Goal: Task Accomplishment & Management: Use online tool/utility

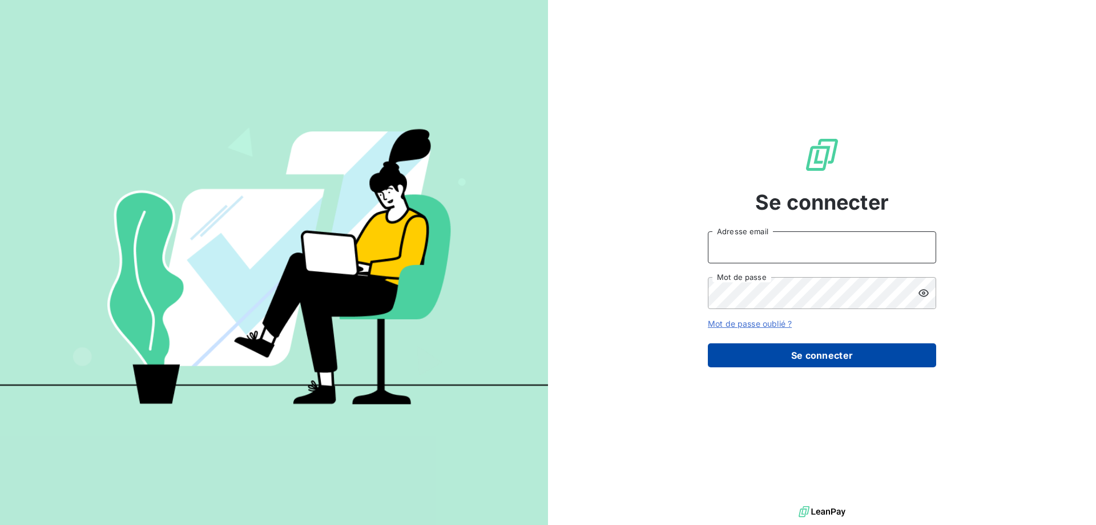
type input "compta-clients@repagroup.com"
click at [852, 350] on button "Se connecter" at bounding box center [822, 355] width 228 height 24
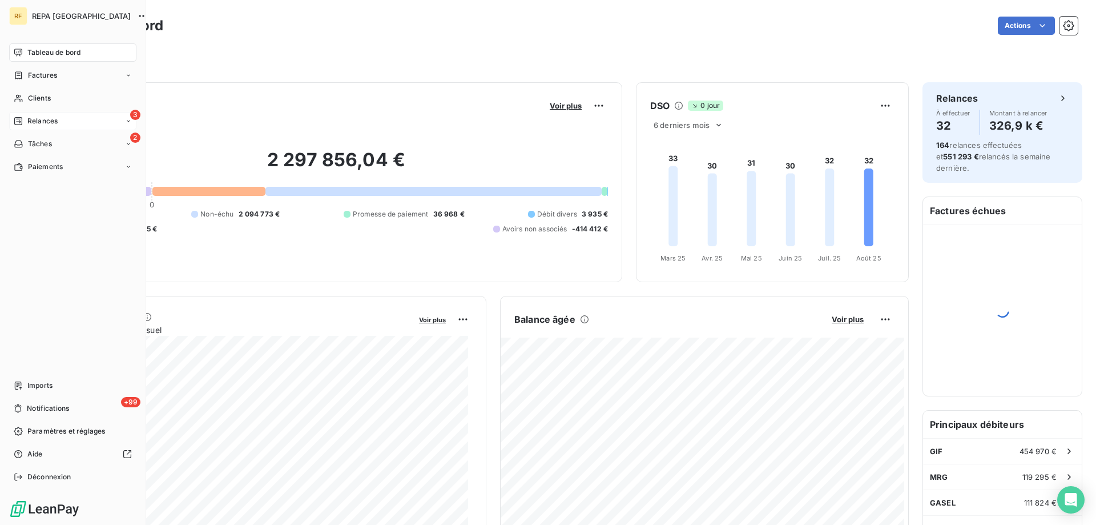
click at [50, 119] on span "Relances" at bounding box center [42, 121] width 30 height 10
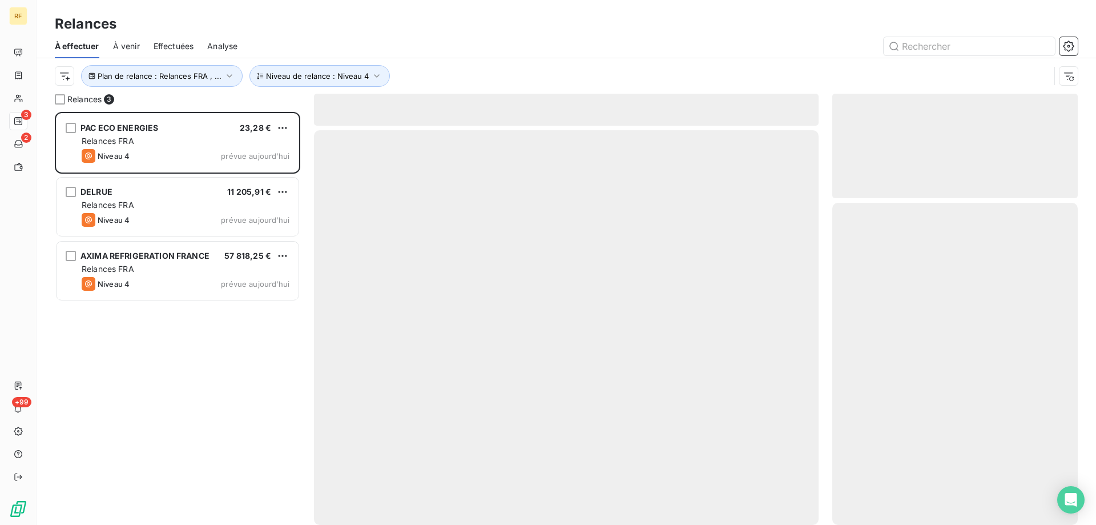
scroll to position [404, 237]
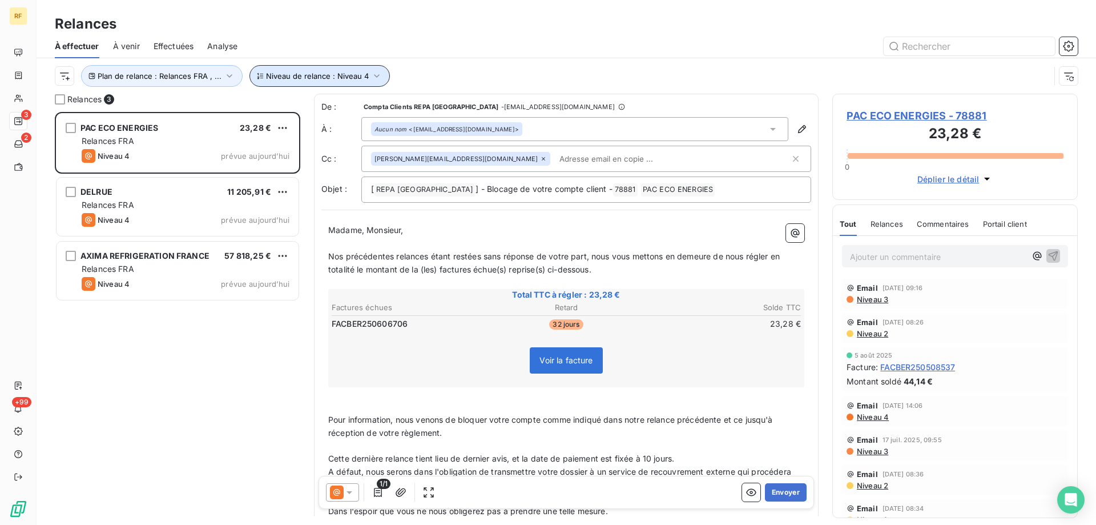
click at [297, 70] on button "Niveau de relance : Niveau 4" at bounding box center [319, 76] width 140 height 22
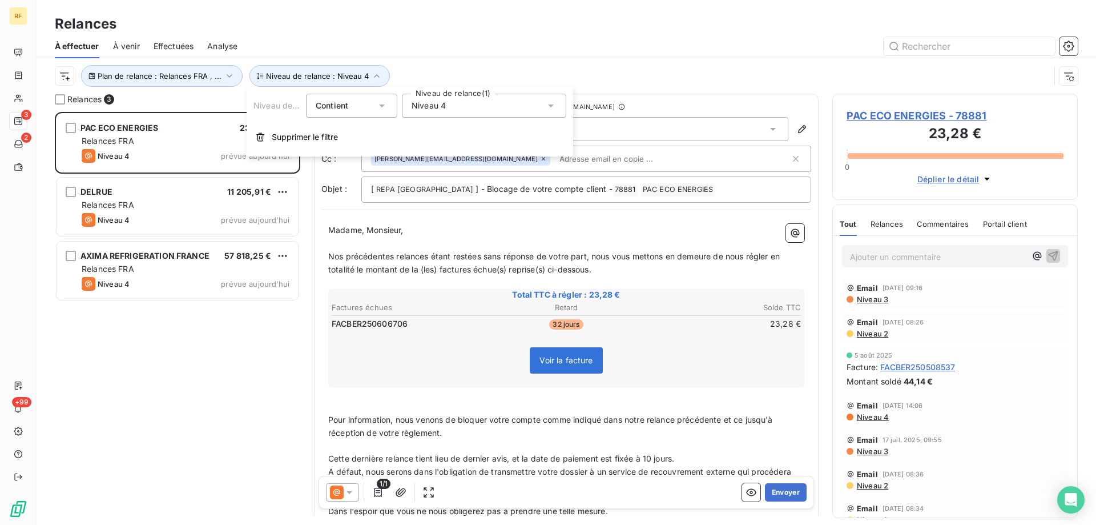
click at [501, 100] on div "Niveau 4" at bounding box center [484, 106] width 164 height 24
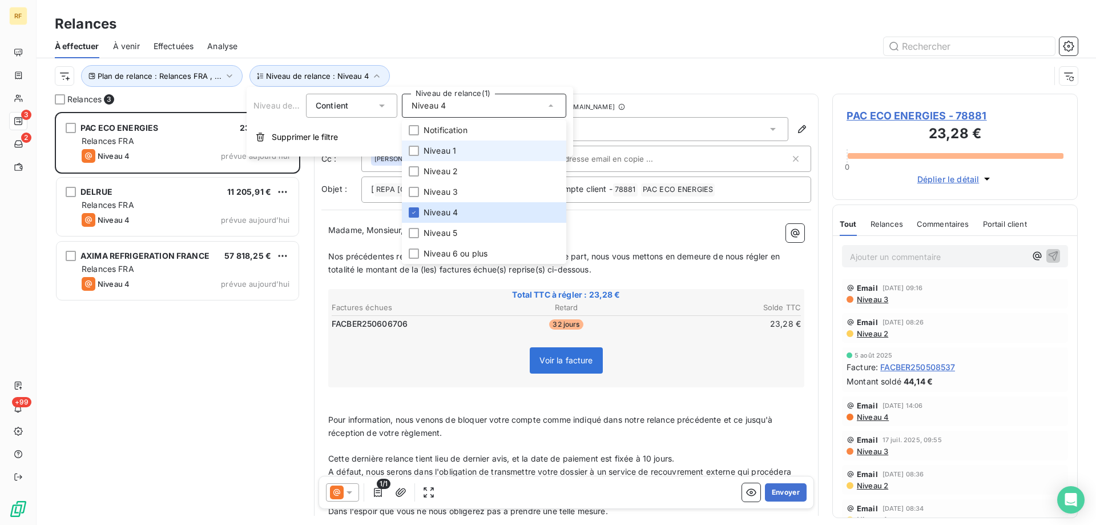
click at [465, 159] on li "Niveau 1" at bounding box center [484, 150] width 164 height 21
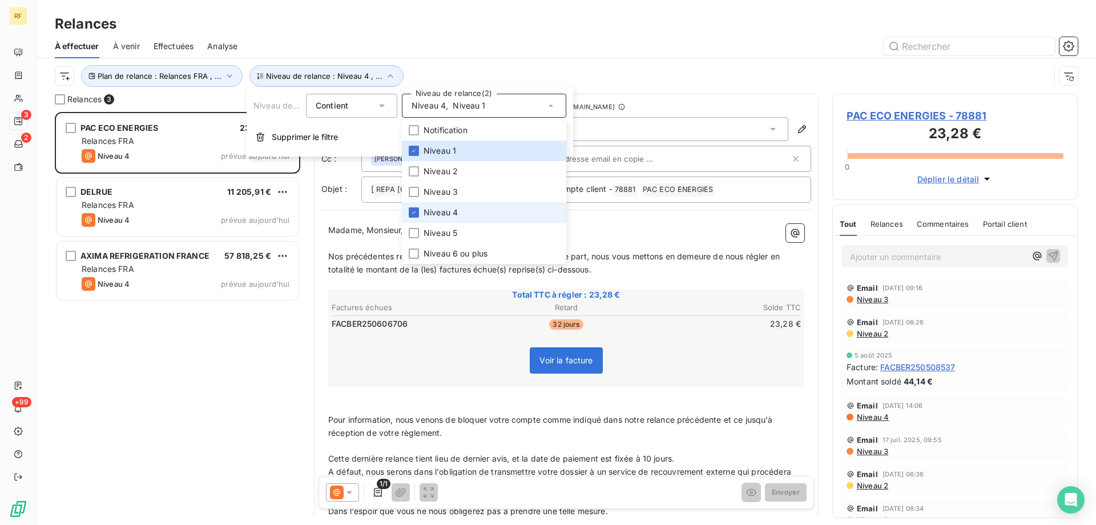
click at [449, 211] on span "Niveau 4" at bounding box center [440, 212] width 34 height 11
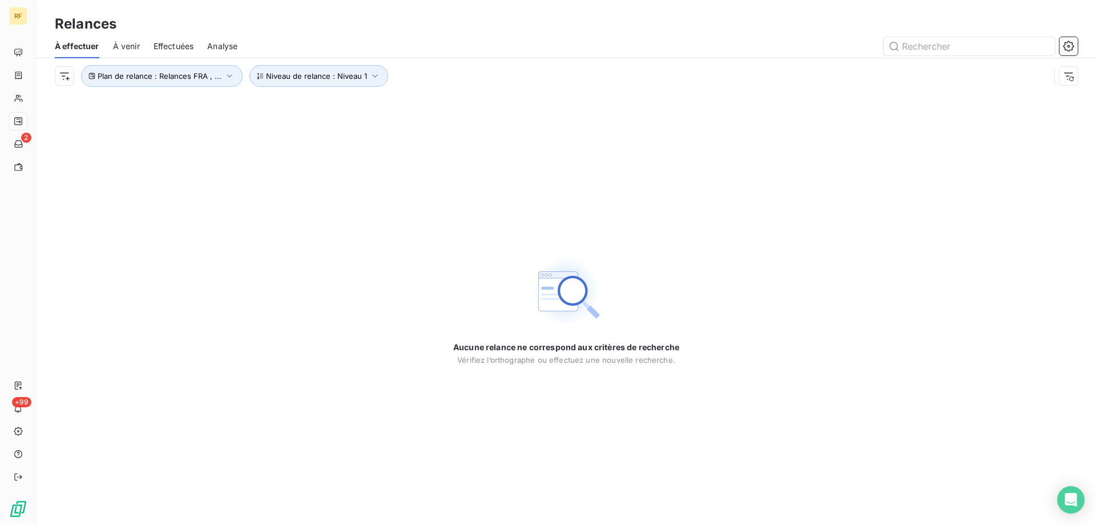
click at [472, 62] on div "Plan de relance : Relances FRA , ... Niveau de relance : Niveau 1" at bounding box center [566, 75] width 1023 height 35
click at [191, 78] on span "Plan de relance : Relances FRA , ..." at bounding box center [160, 75] width 124 height 9
click at [435, 61] on div "Plan de relance : Relances FRA , ... Niveau de relance : Niveau 1" at bounding box center [566, 75] width 1023 height 35
click at [334, 75] on span "Niveau de relance : Niveau 1" at bounding box center [316, 75] width 101 height 9
click at [433, 110] on span "Niveau 1" at bounding box center [428, 105] width 33 height 11
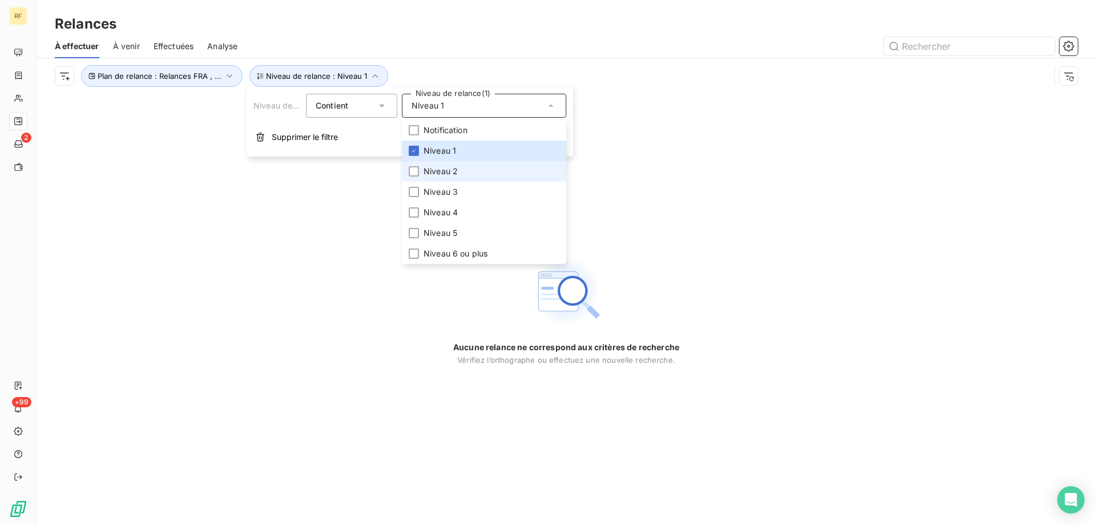
click at [438, 172] on span "Niveau 2" at bounding box center [440, 171] width 34 height 11
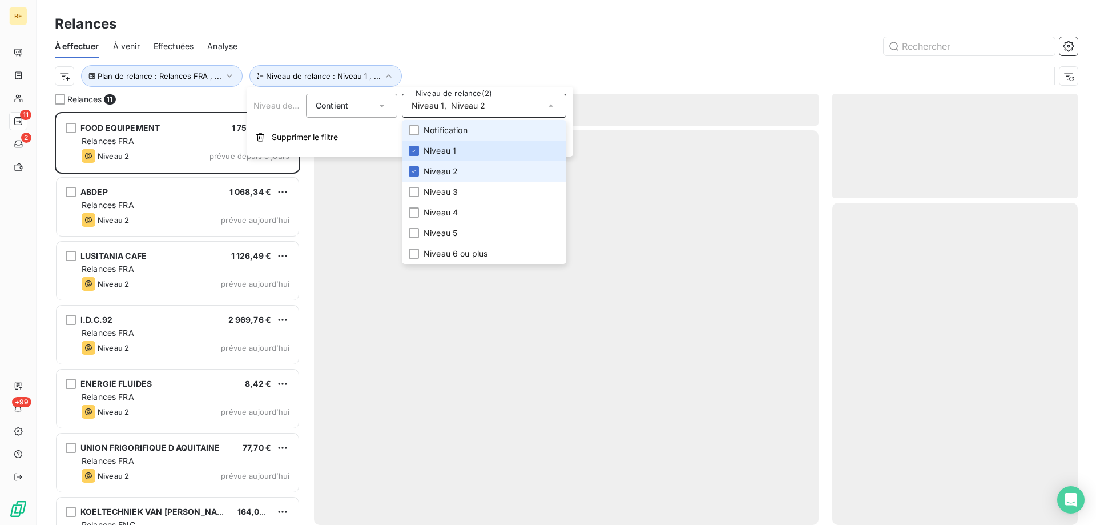
scroll to position [404, 237]
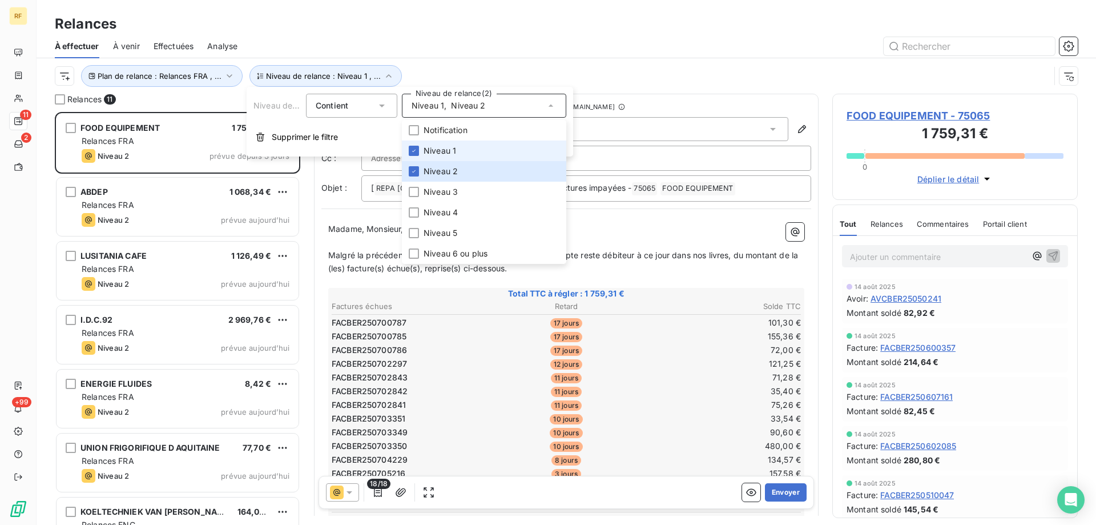
click at [450, 147] on span "Niveau 1" at bounding box center [439, 150] width 33 height 11
click at [453, 147] on span "Niveau 1" at bounding box center [439, 150] width 33 height 11
click at [456, 179] on li "Niveau 2" at bounding box center [484, 171] width 164 height 21
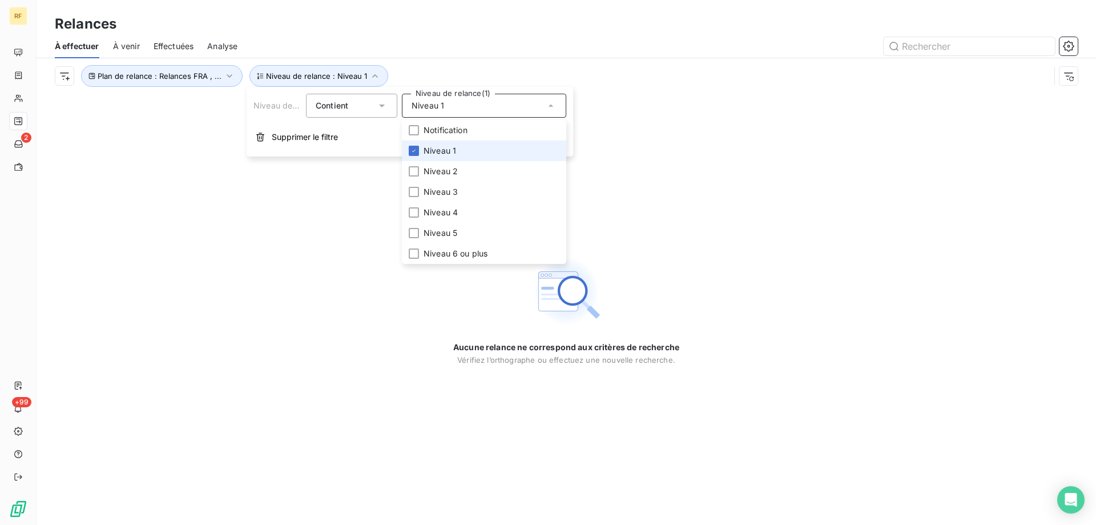
click at [460, 156] on li "Niveau 1" at bounding box center [484, 150] width 164 height 21
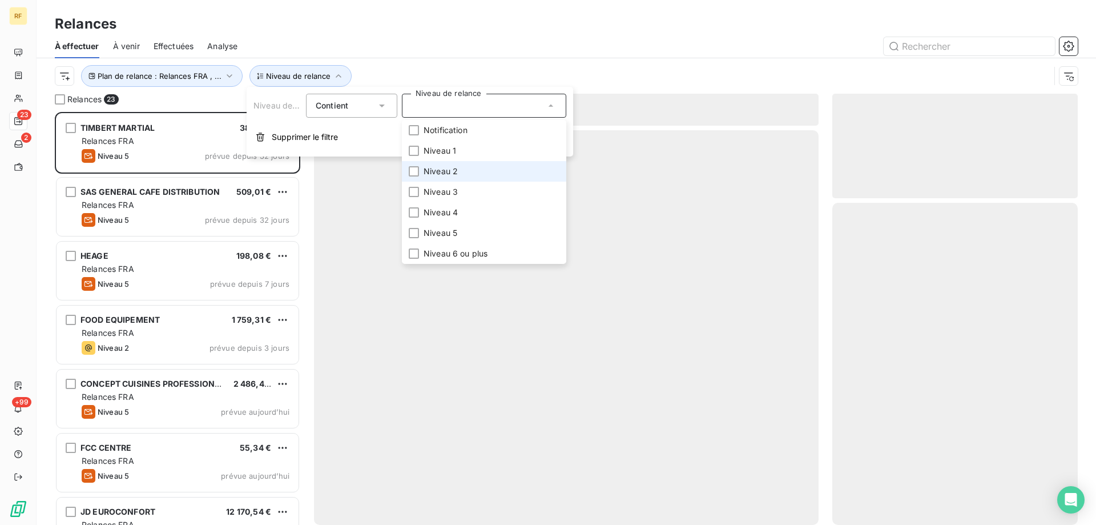
scroll to position [404, 237]
click at [458, 169] on li "Niveau 2" at bounding box center [484, 171] width 164 height 21
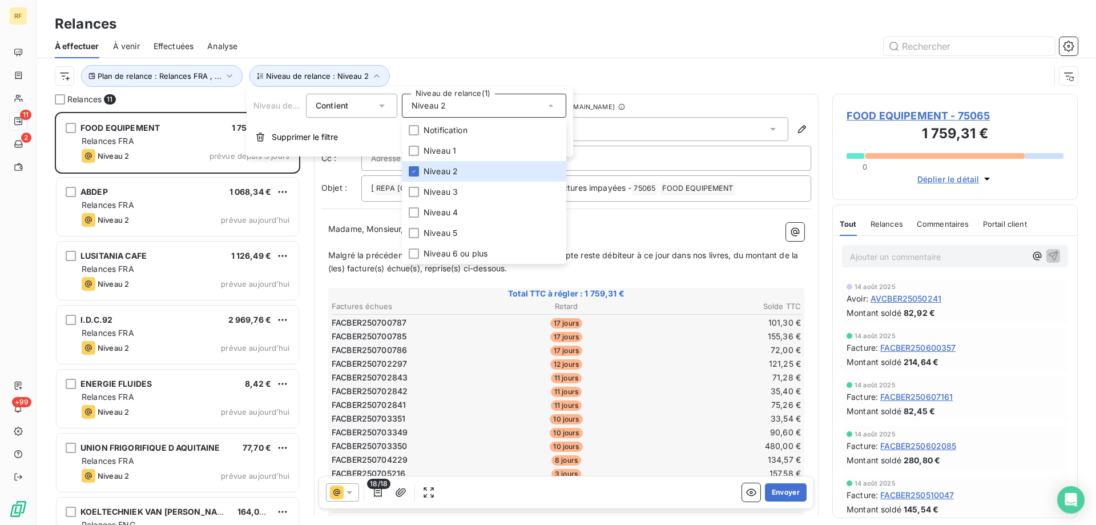
click at [460, 62] on div "Plan de relance : Relances FRA , ... Niveau de relance : Niveau 2" at bounding box center [566, 75] width 1023 height 35
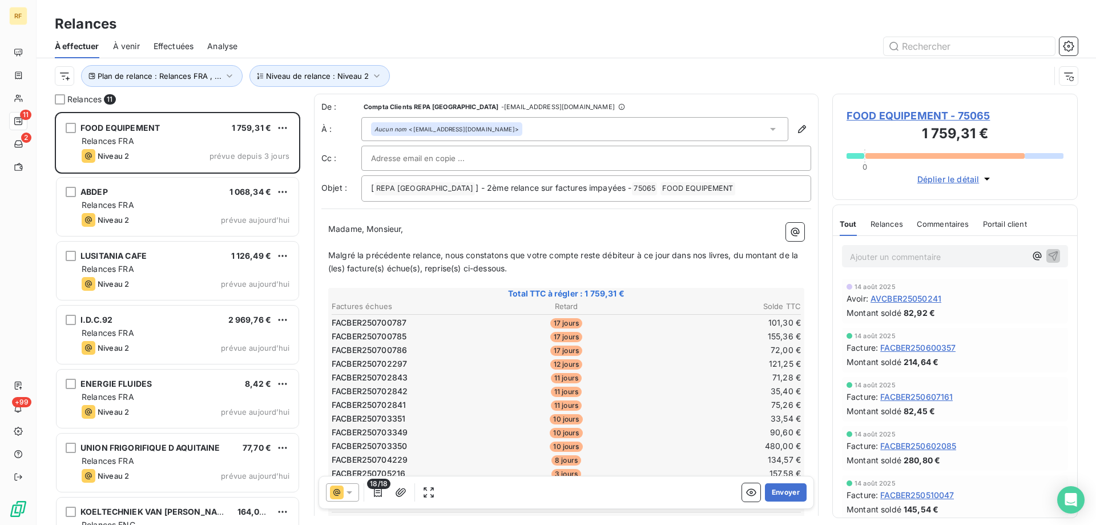
drag, startPoint x: 460, startPoint y: 62, endPoint x: 407, endPoint y: 34, distance: 60.3
click at [407, 34] on div "Relances" at bounding box center [566, 24] width 1059 height 21
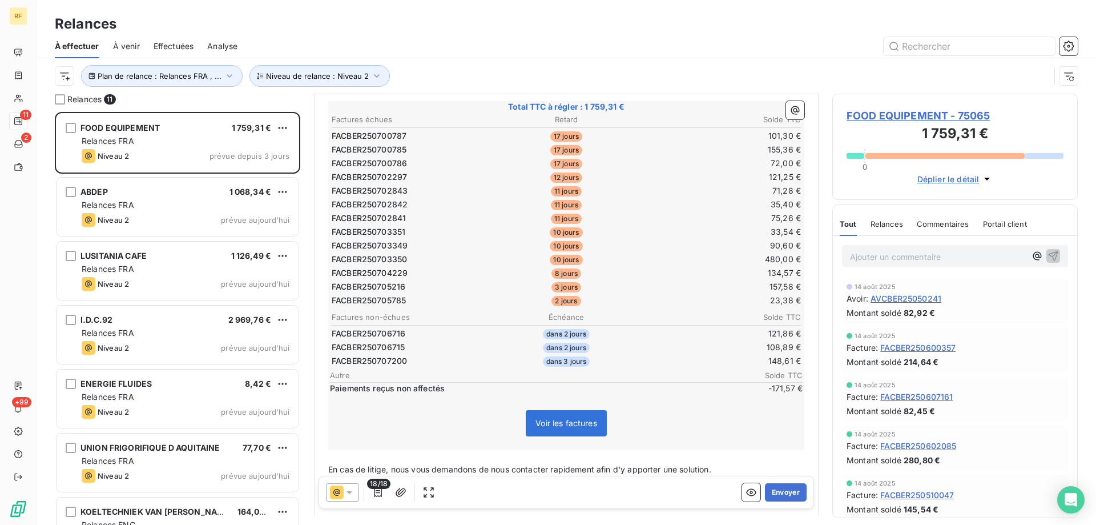
scroll to position [172, 0]
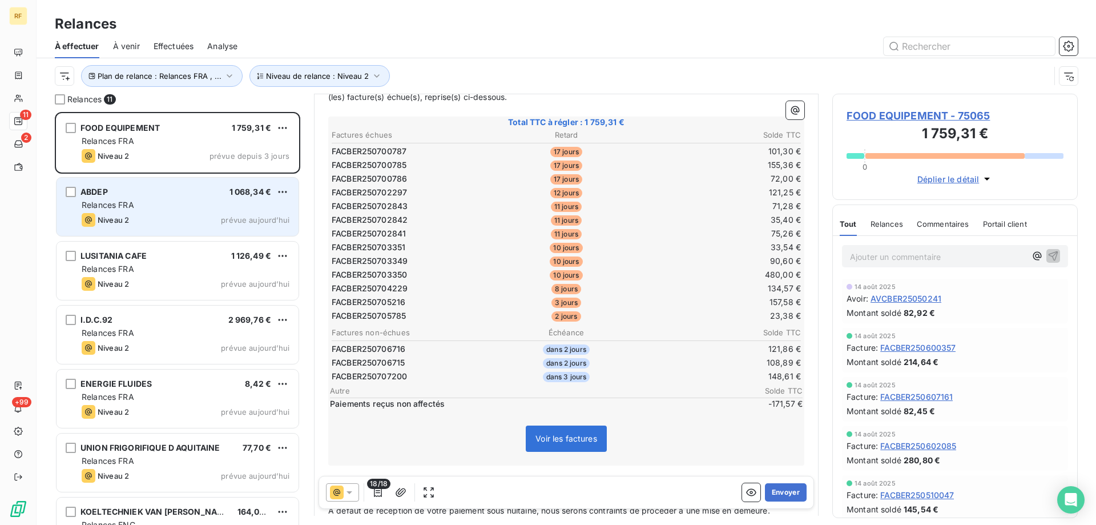
click at [168, 201] on div "Relances FRA" at bounding box center [186, 204] width 208 height 11
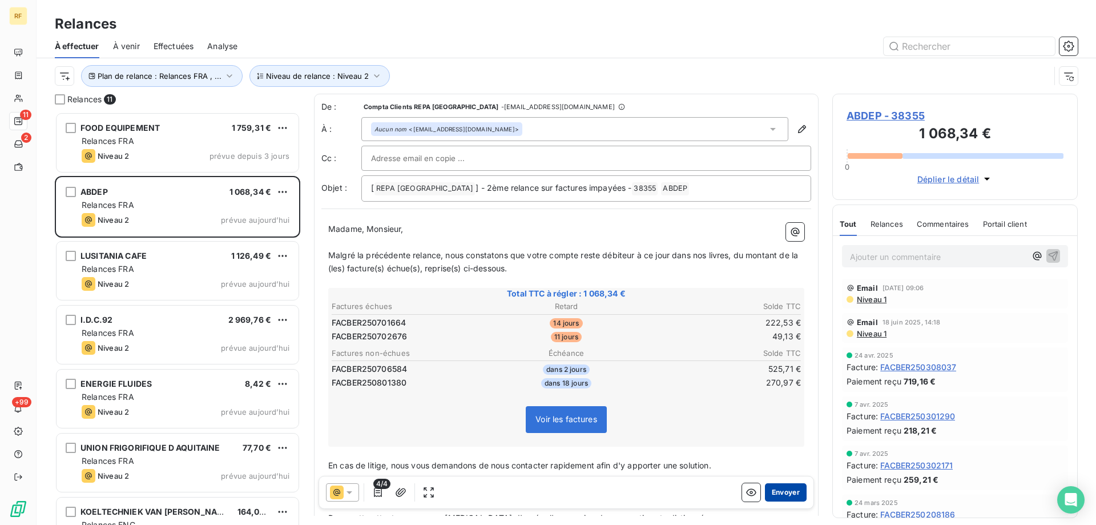
click at [786, 490] on button "Envoyer" at bounding box center [786, 492] width 42 height 18
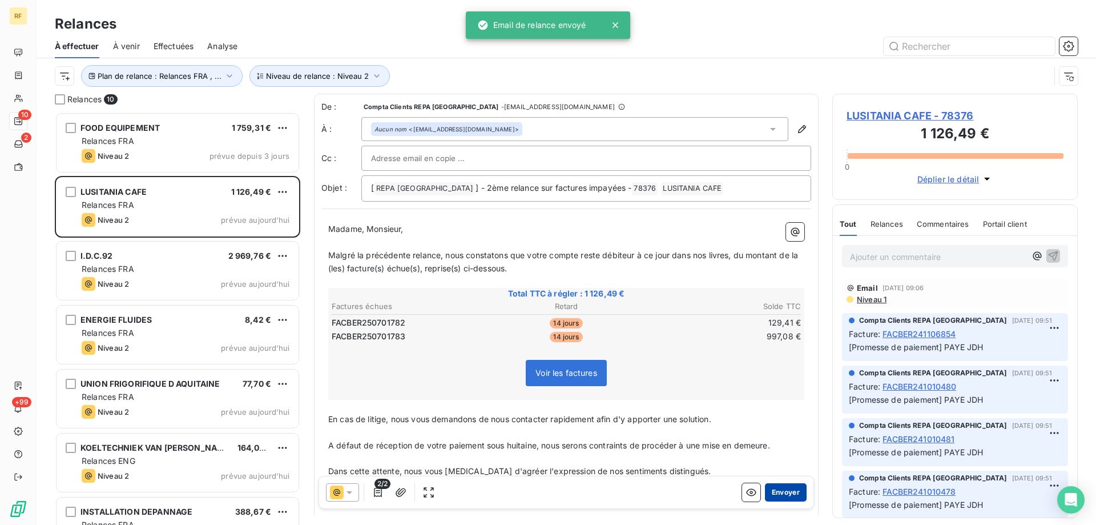
click at [785, 496] on button "Envoyer" at bounding box center [786, 492] width 42 height 18
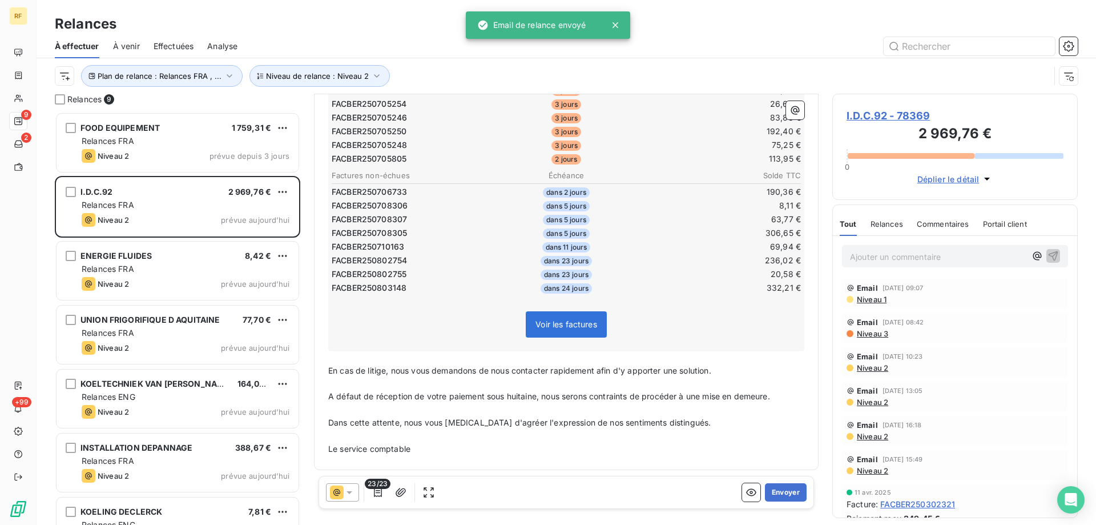
scroll to position [357, 0]
click at [773, 493] on button "Envoyer" at bounding box center [786, 492] width 42 height 18
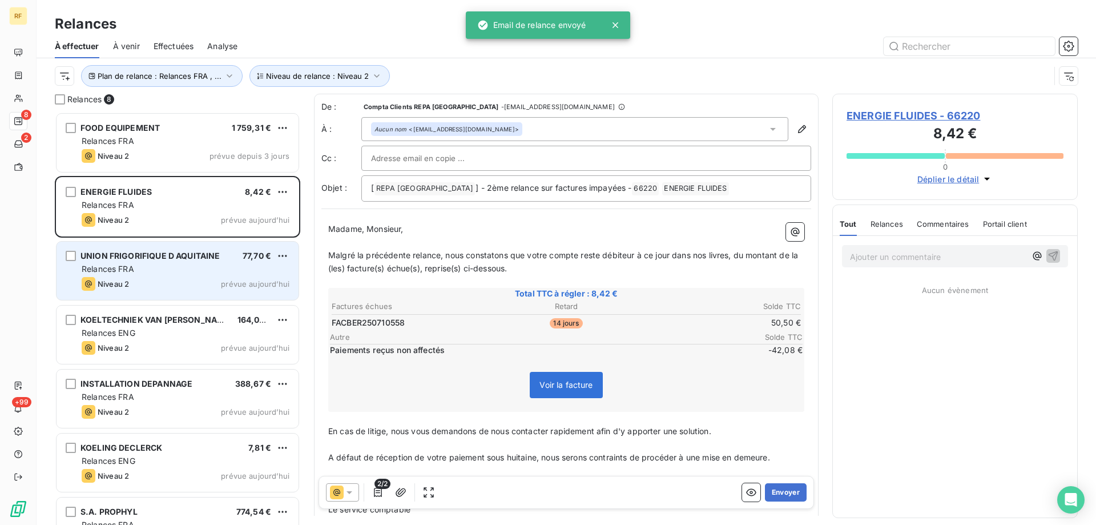
click at [214, 283] on div "Niveau 2 prévue aujourd’hui" at bounding box center [186, 284] width 208 height 14
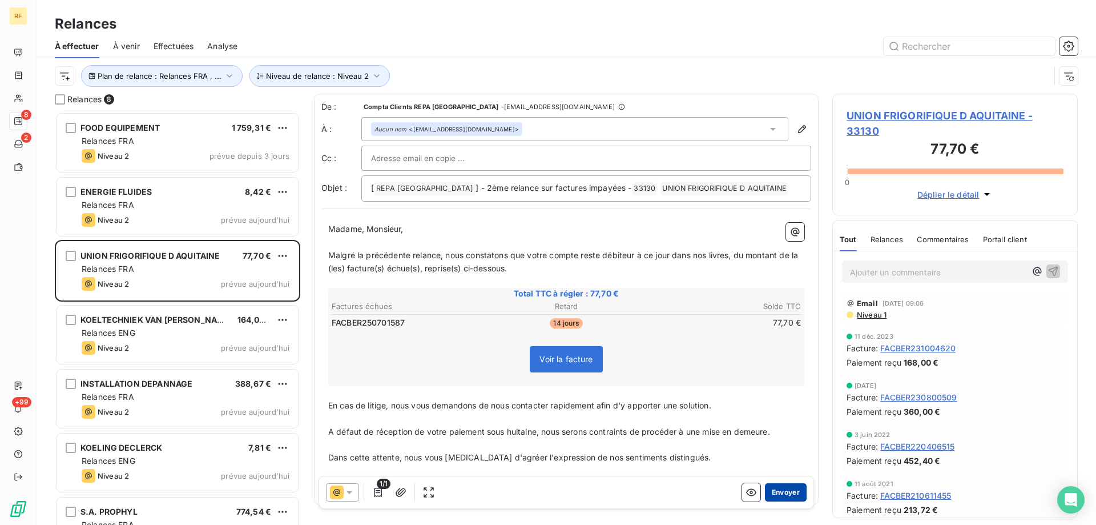
click at [774, 490] on button "Envoyer" at bounding box center [786, 492] width 42 height 18
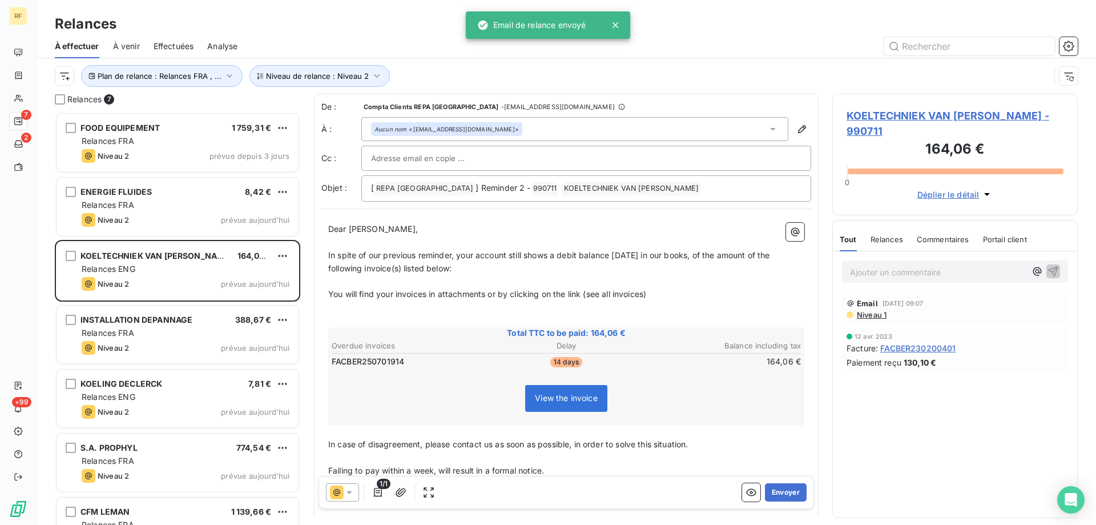
scroll to position [404, 237]
click at [774, 490] on button "Envoyer" at bounding box center [786, 492] width 42 height 18
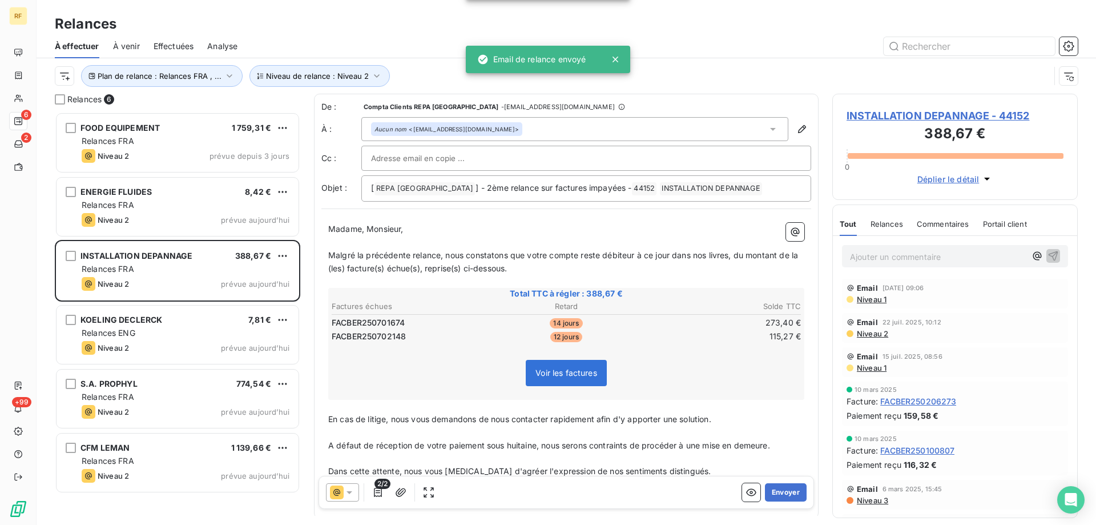
click at [774, 490] on button "Envoyer" at bounding box center [786, 492] width 42 height 18
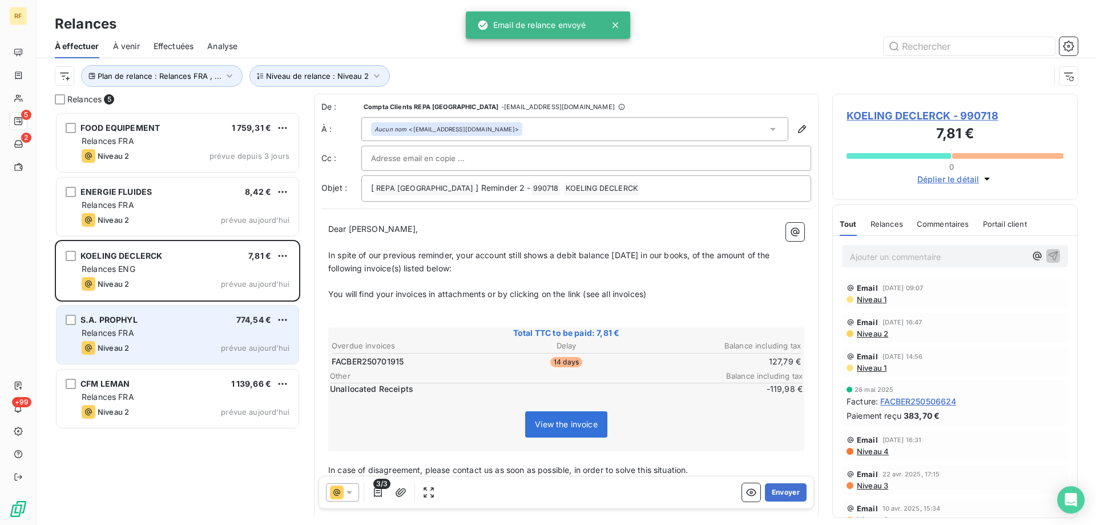
click at [214, 319] on div "S.A. PROPHYL 774,54 €" at bounding box center [186, 319] width 208 height 10
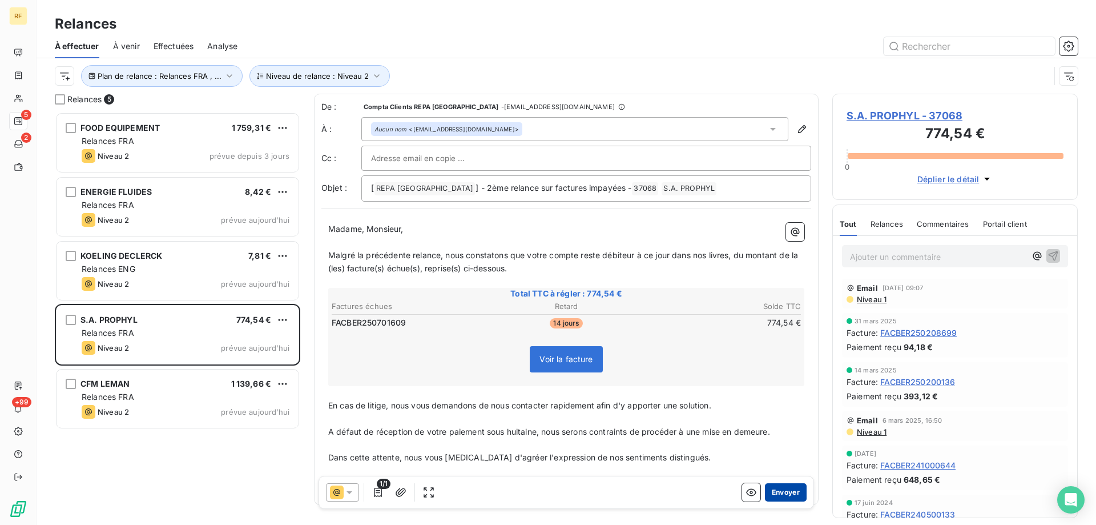
click at [778, 489] on button "Envoyer" at bounding box center [786, 492] width 42 height 18
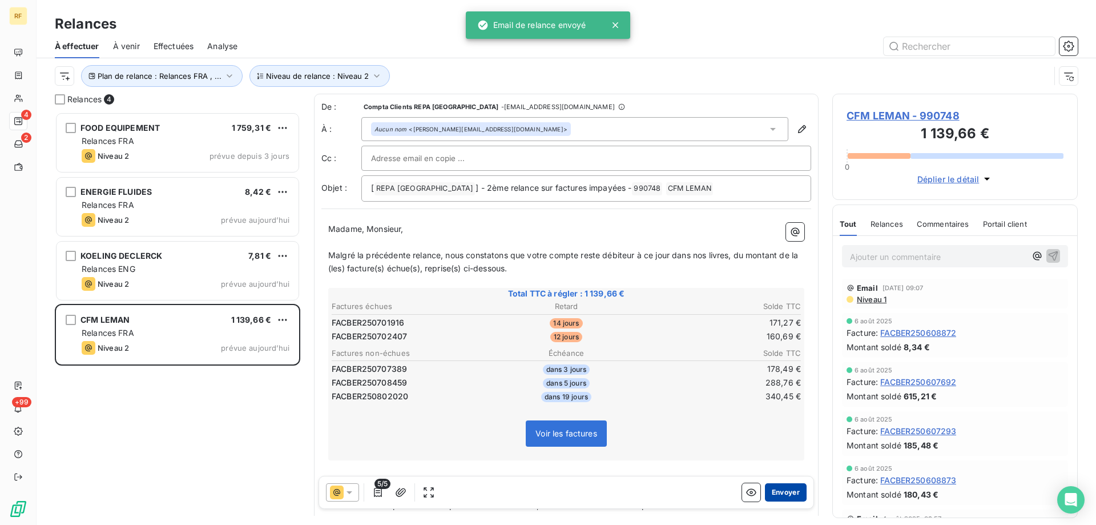
click at [777, 493] on button "Envoyer" at bounding box center [786, 492] width 42 height 18
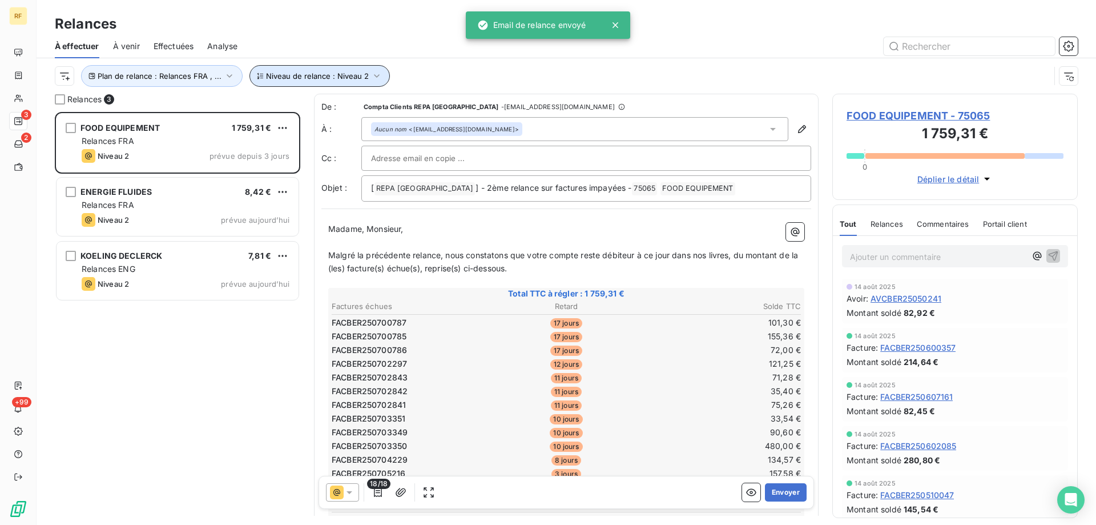
click at [361, 69] on button "Niveau de relance : Niveau 2" at bounding box center [319, 76] width 140 height 22
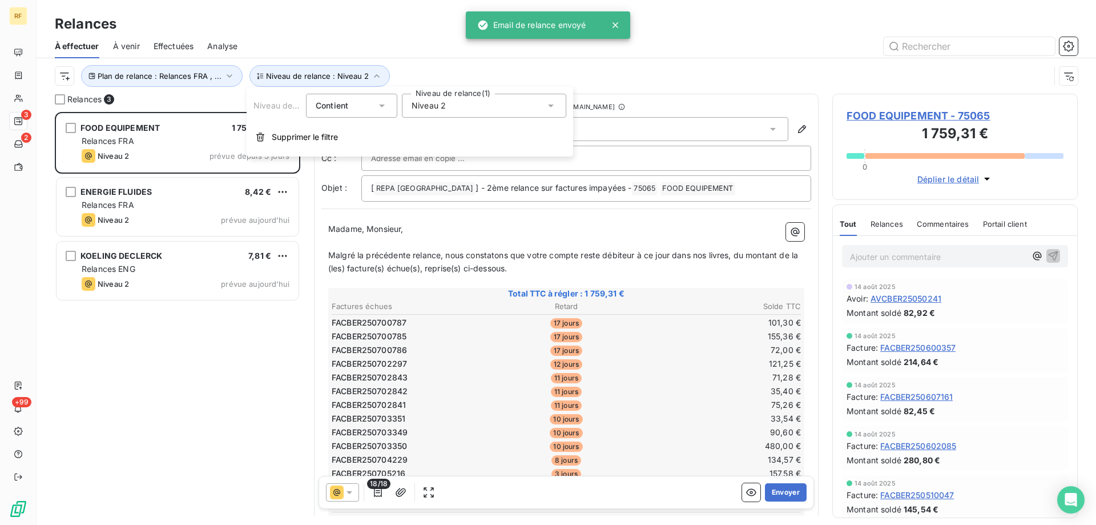
click at [419, 111] on span "Niveau 2" at bounding box center [429, 105] width 34 height 11
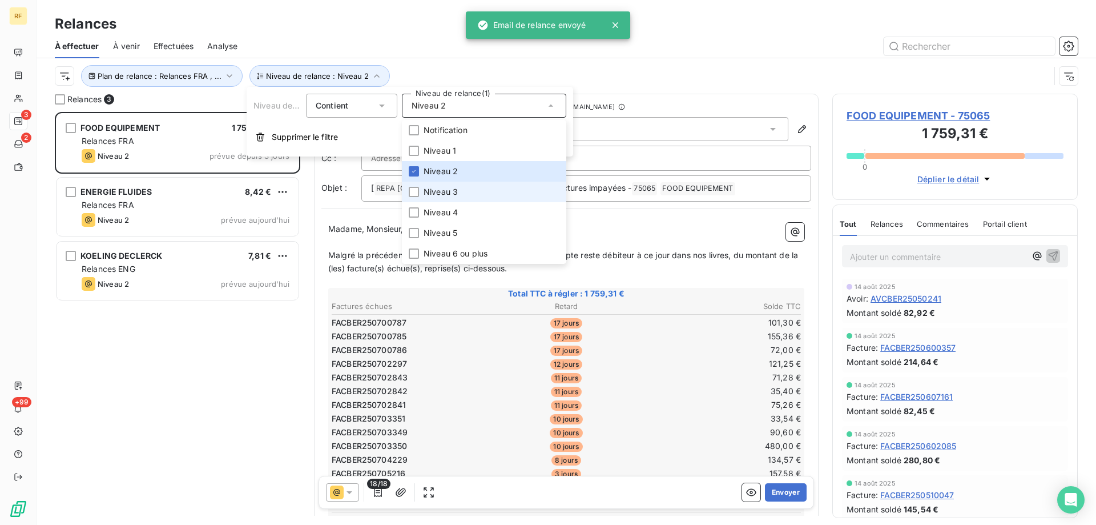
click at [441, 190] on span "Niveau 3" at bounding box center [440, 191] width 34 height 11
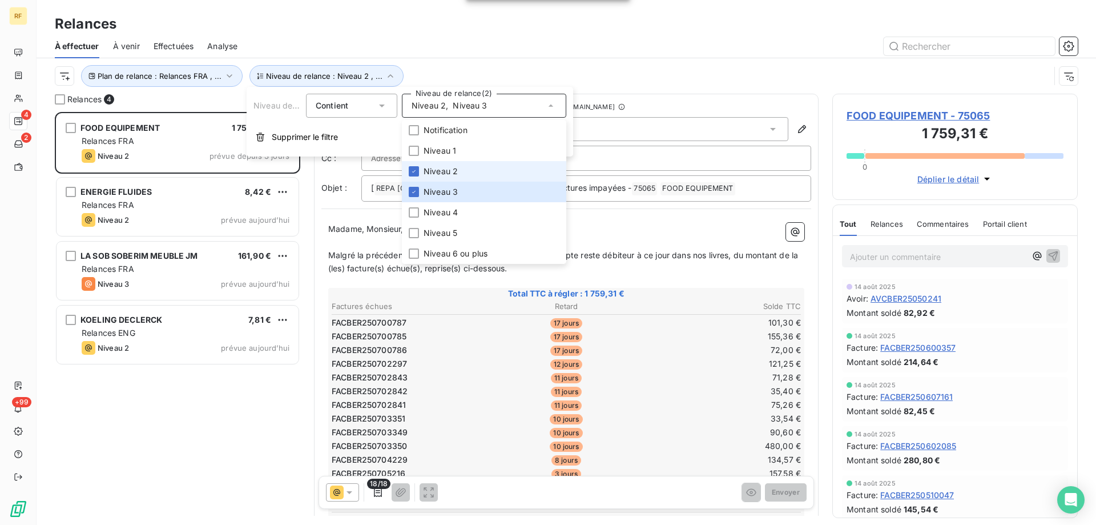
click at [443, 174] on span "Niveau 2" at bounding box center [440, 171] width 34 height 11
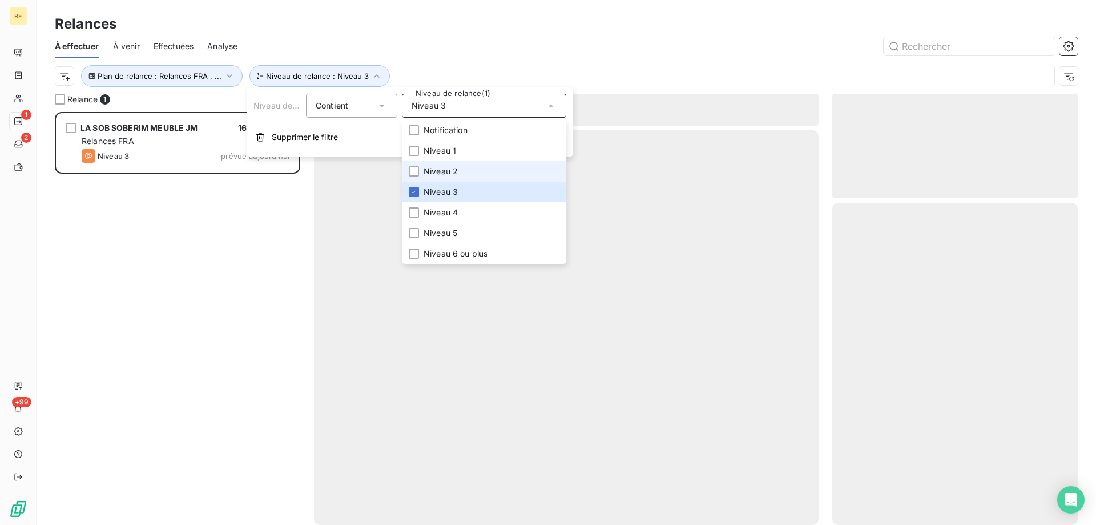
scroll to position [404, 237]
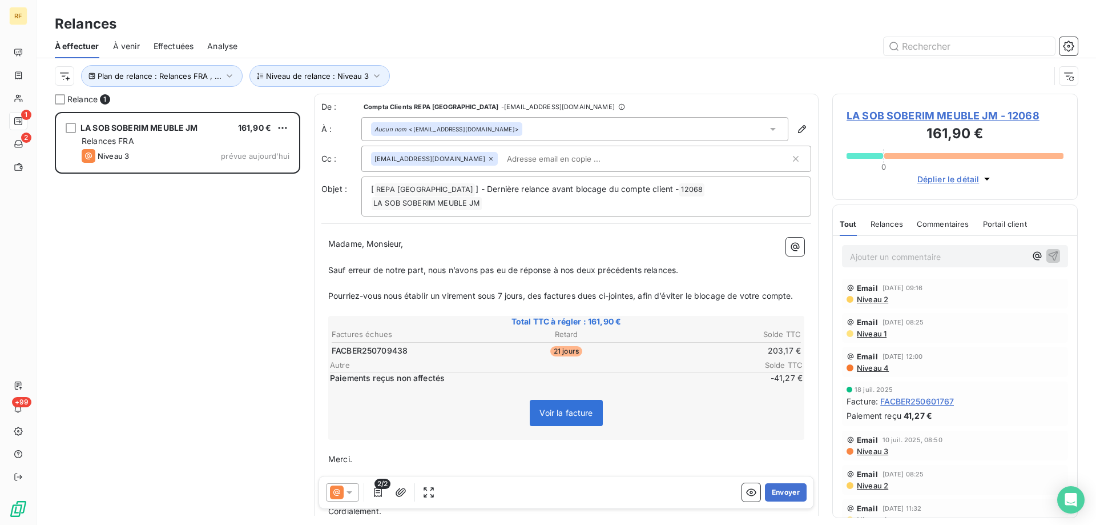
click at [246, 314] on div "LA SOB SOBERIM MEUBLE JM 161,90 € Relances FRA Niveau 3 prévue [DATE]" at bounding box center [177, 318] width 245 height 413
click at [336, 78] on span "Niveau de relance : Niveau 3" at bounding box center [317, 75] width 103 height 9
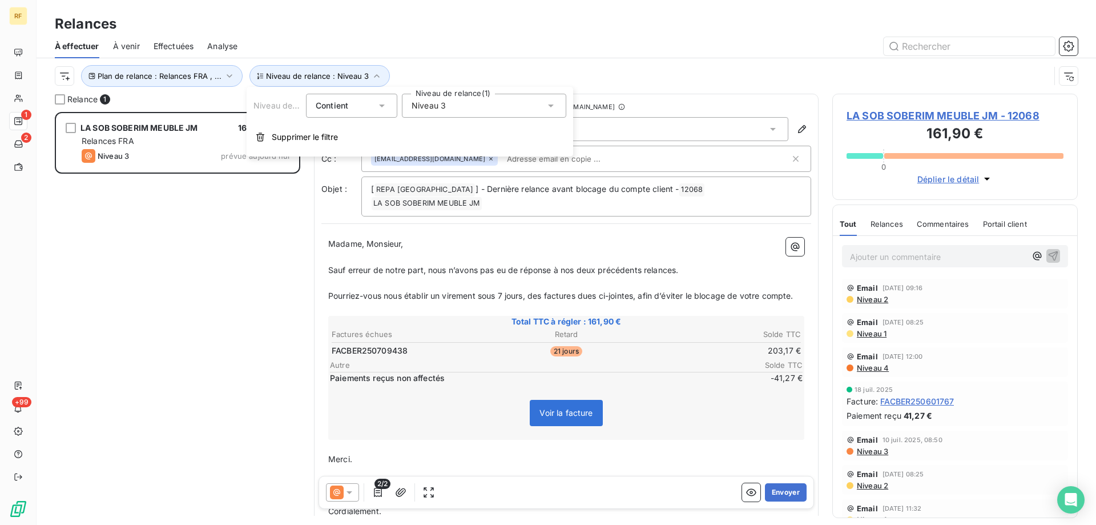
click at [455, 106] on div "Niveau 3" at bounding box center [484, 106] width 164 height 24
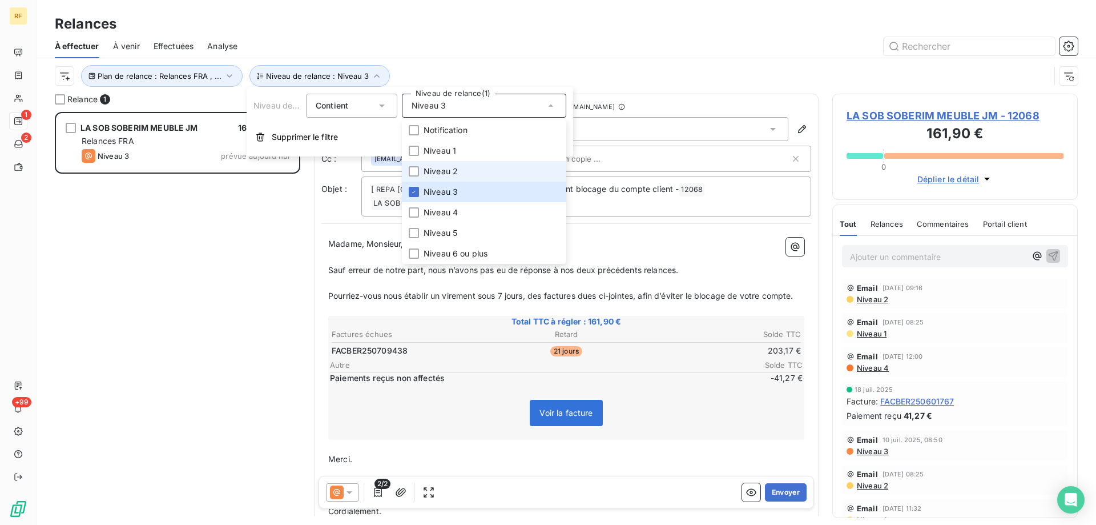
click at [461, 172] on li "Niveau 2" at bounding box center [484, 171] width 164 height 21
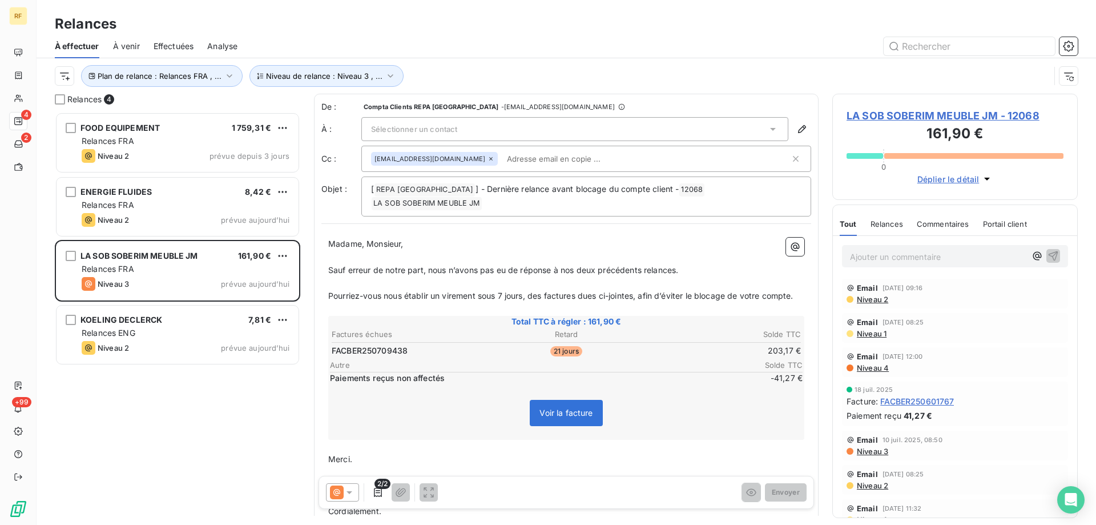
click at [198, 382] on div "FOOD EQUIPEMENT 1 759,31 € Relances FRA Niveau 2 prévue depuis 3 jours ENERGIE …" at bounding box center [177, 318] width 245 height 413
click at [875, 296] on span "Niveau 2" at bounding box center [872, 299] width 33 height 9
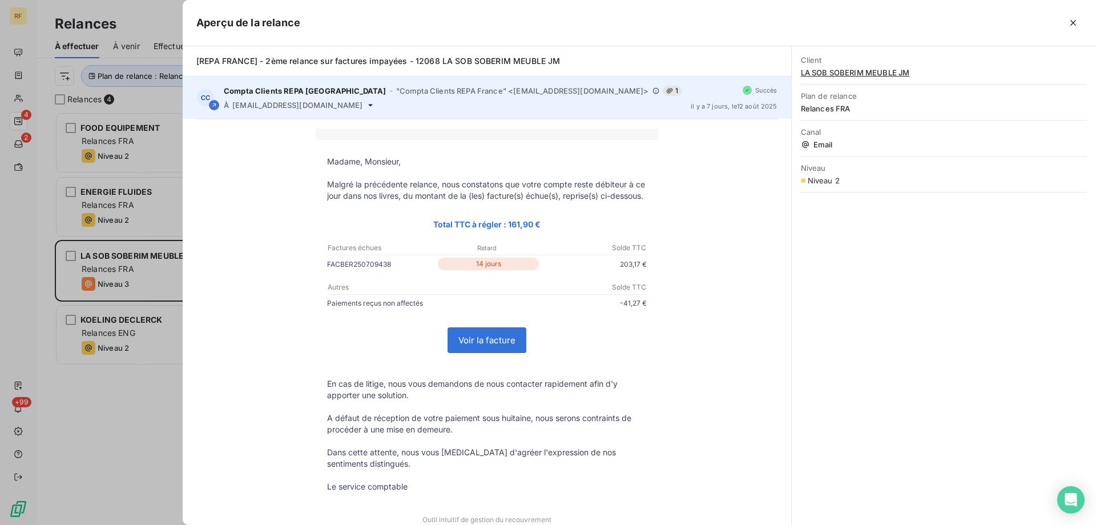
click at [366, 107] on icon at bounding box center [370, 104] width 9 height 9
click at [366, 104] on icon at bounding box center [370, 104] width 9 height 9
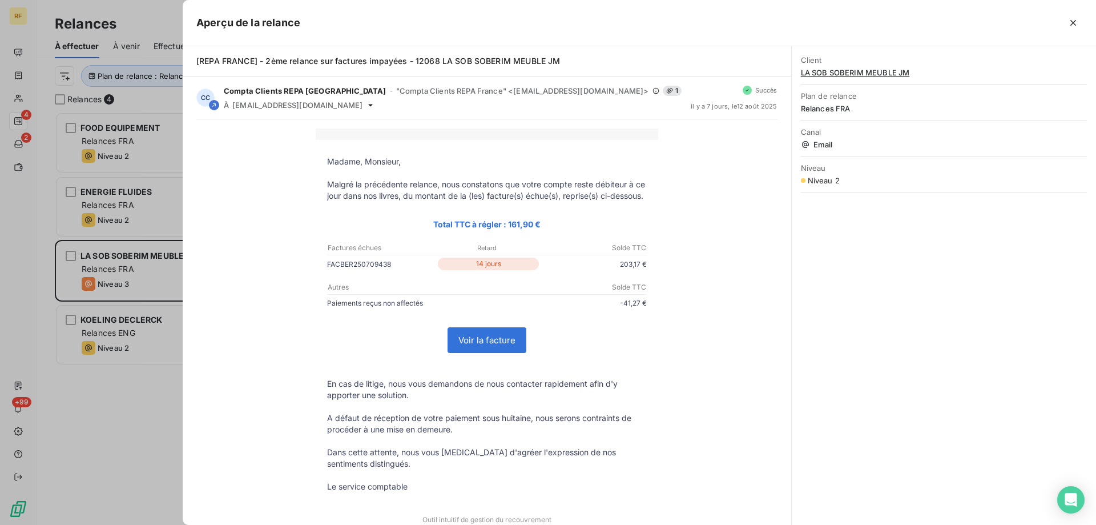
drag, startPoint x: 132, startPoint y: 400, endPoint x: 140, endPoint y: 378, distance: 22.6
click at [134, 396] on div at bounding box center [548, 262] width 1096 height 525
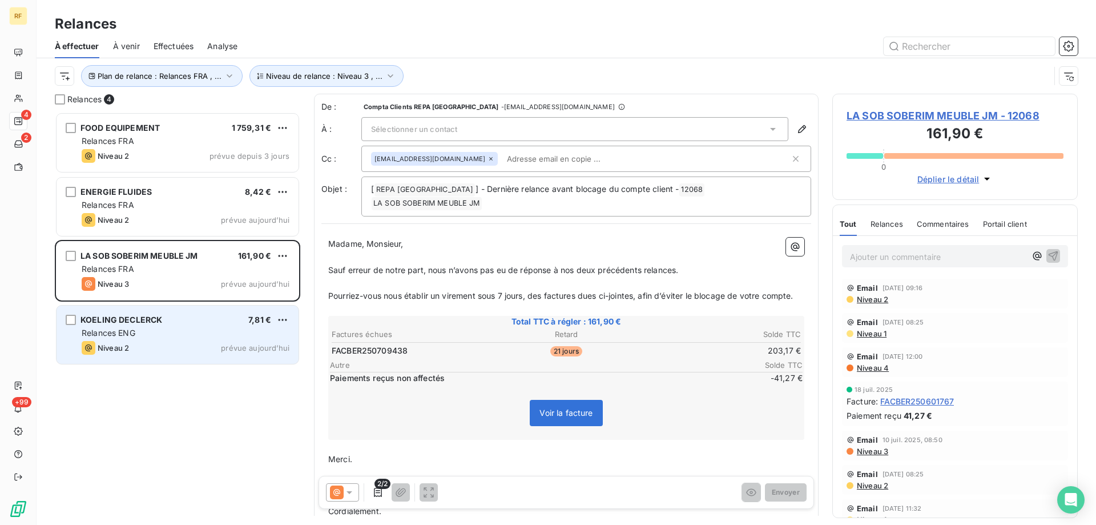
click at [158, 331] on div "Relances ENG" at bounding box center [186, 332] width 208 height 11
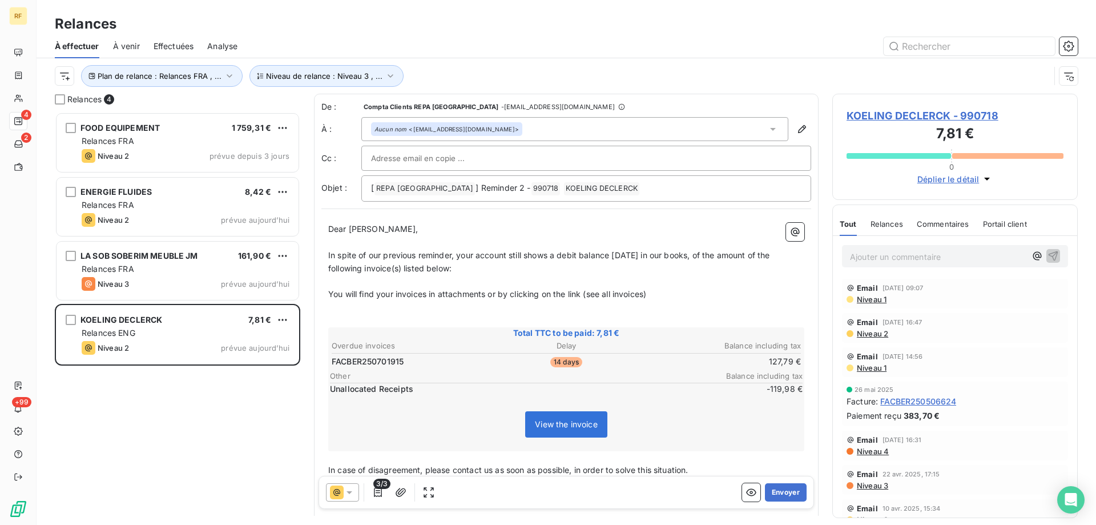
click at [874, 301] on span "Niveau 1" at bounding box center [871, 299] width 31 height 9
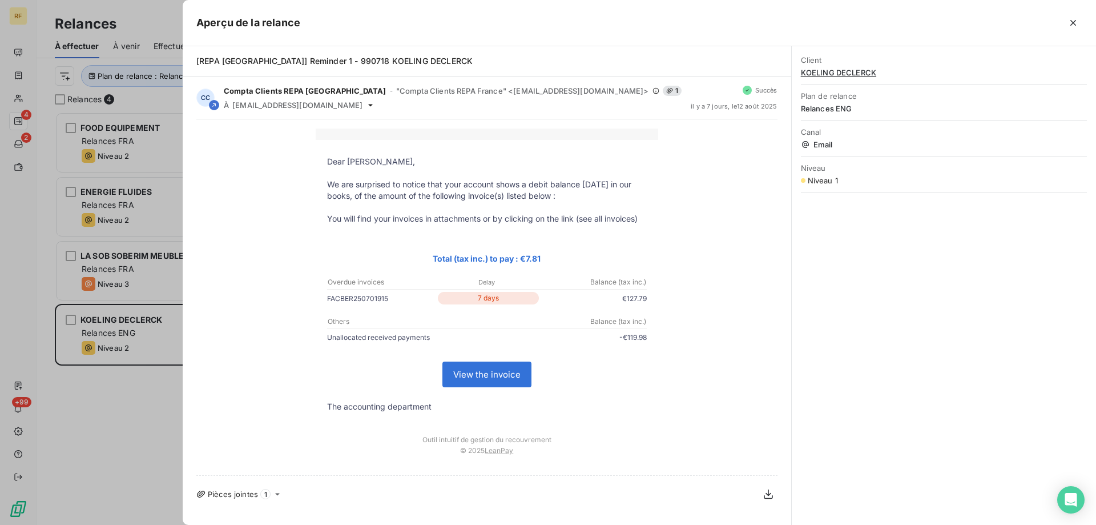
click at [140, 420] on div at bounding box center [548, 262] width 1096 height 525
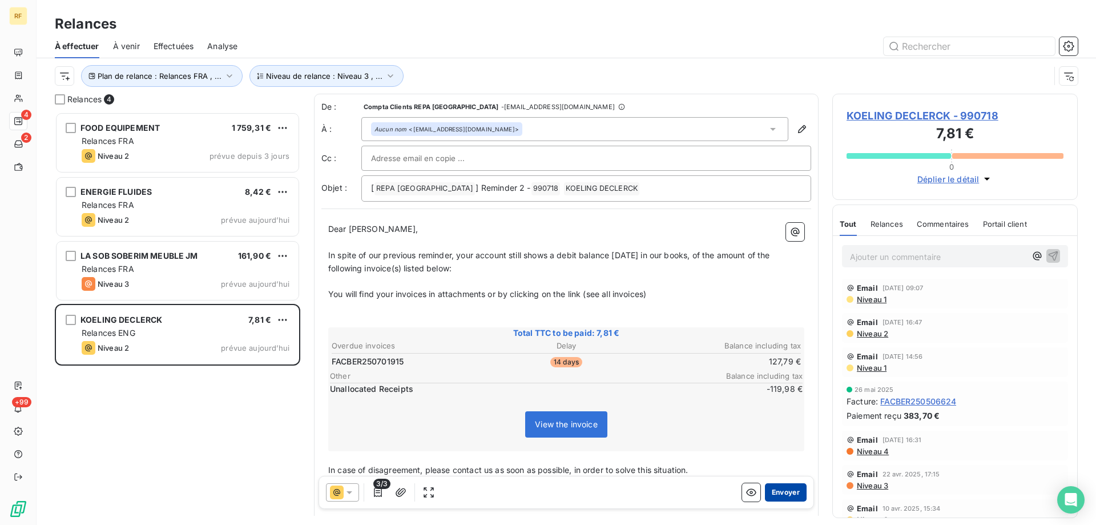
click at [787, 491] on button "Envoyer" at bounding box center [786, 492] width 42 height 18
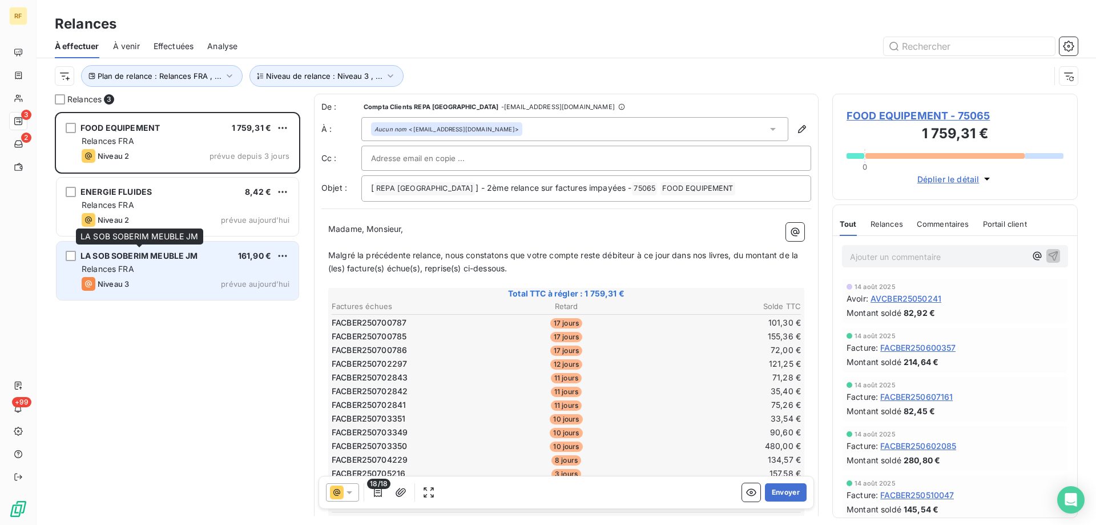
click at [130, 261] on div "LA SOB SOBERIM MEUBLE JM" at bounding box center [139, 255] width 118 height 11
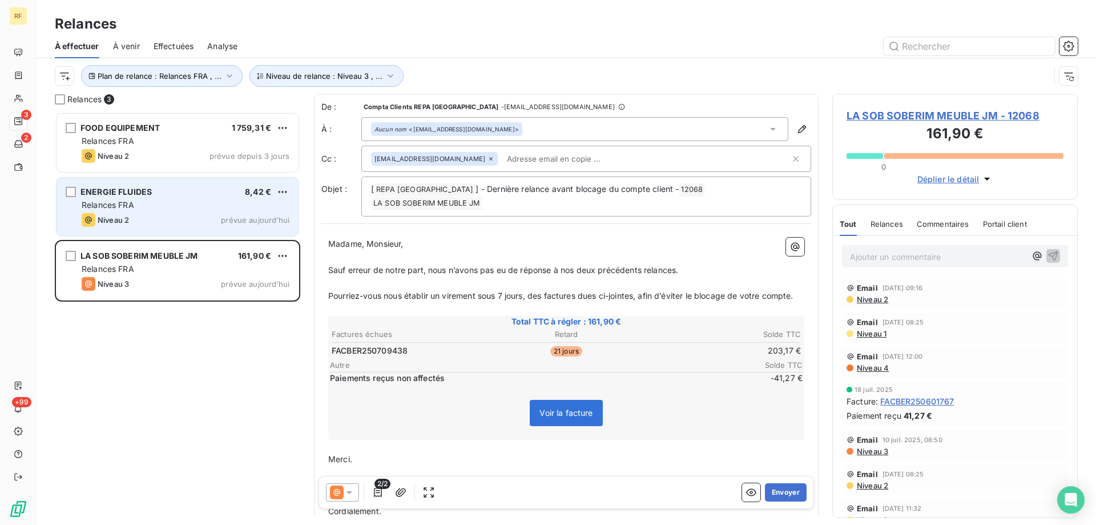
click at [152, 220] on div "Niveau 2 prévue aujourd’hui" at bounding box center [186, 220] width 208 height 14
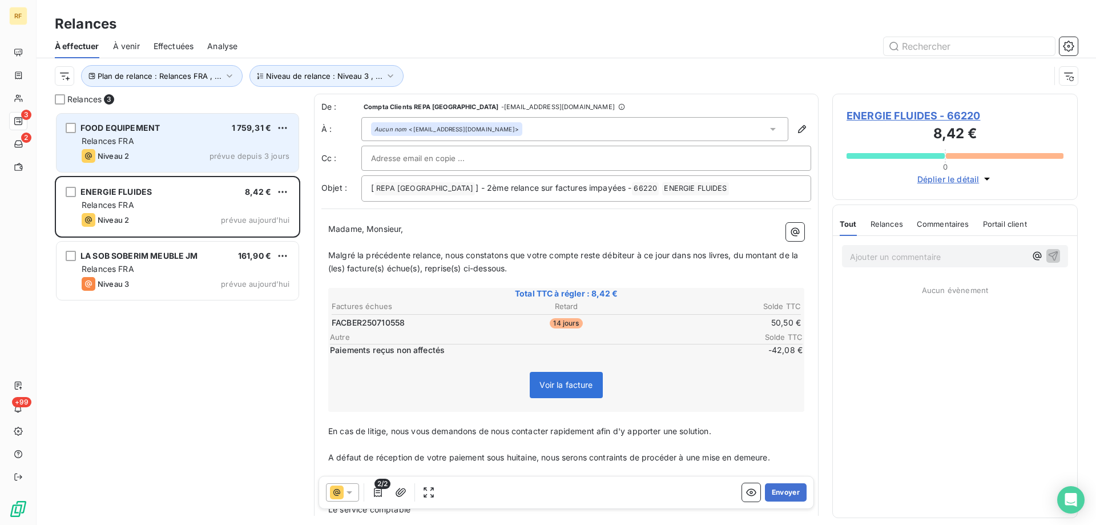
click at [174, 151] on div "Niveau 2 prévue depuis 3 jours" at bounding box center [186, 156] width 208 height 14
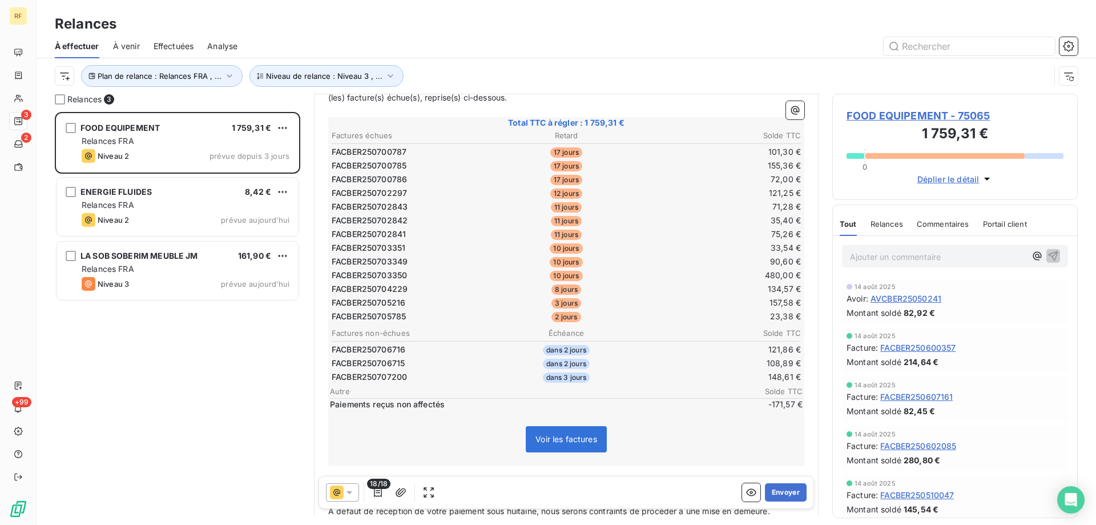
scroll to position [172, 0]
drag, startPoint x: 384, startPoint y: 405, endPoint x: 348, endPoint y: 405, distance: 36.0
click at [348, 405] on span "Paiements reçus non affectés" at bounding box center [531, 403] width 402 height 11
click at [373, 404] on span "Paiements reçus non affectés" at bounding box center [531, 403] width 402 height 11
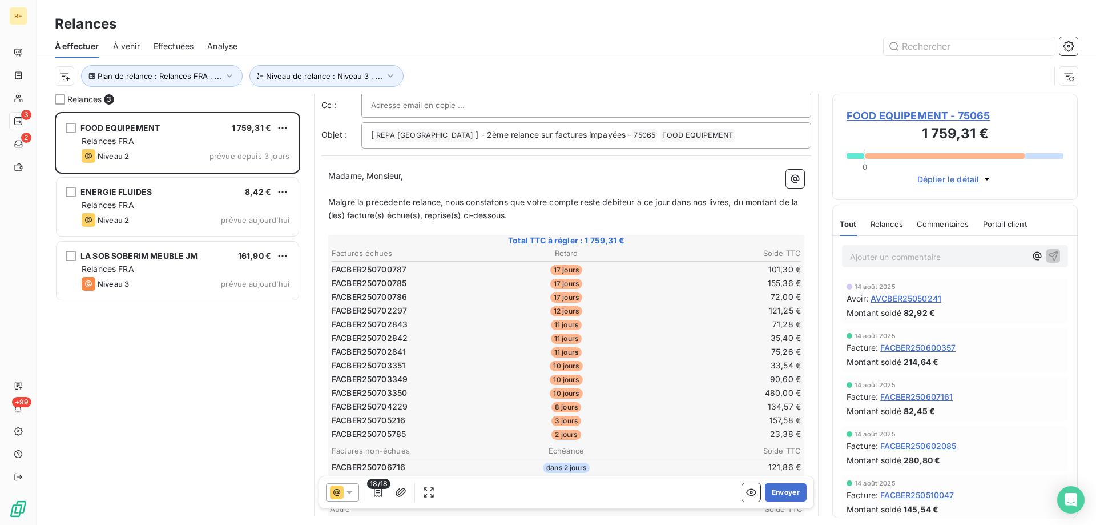
scroll to position [0, 0]
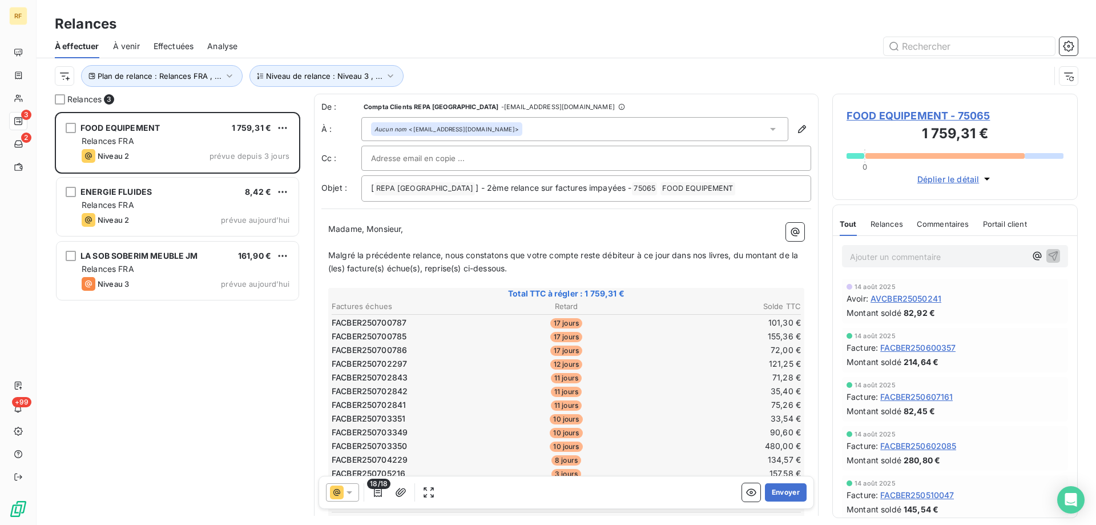
click at [540, 268] on p "Malgré la précédente relance, nous constatons que votre compte reste débiteur à…" at bounding box center [566, 262] width 476 height 26
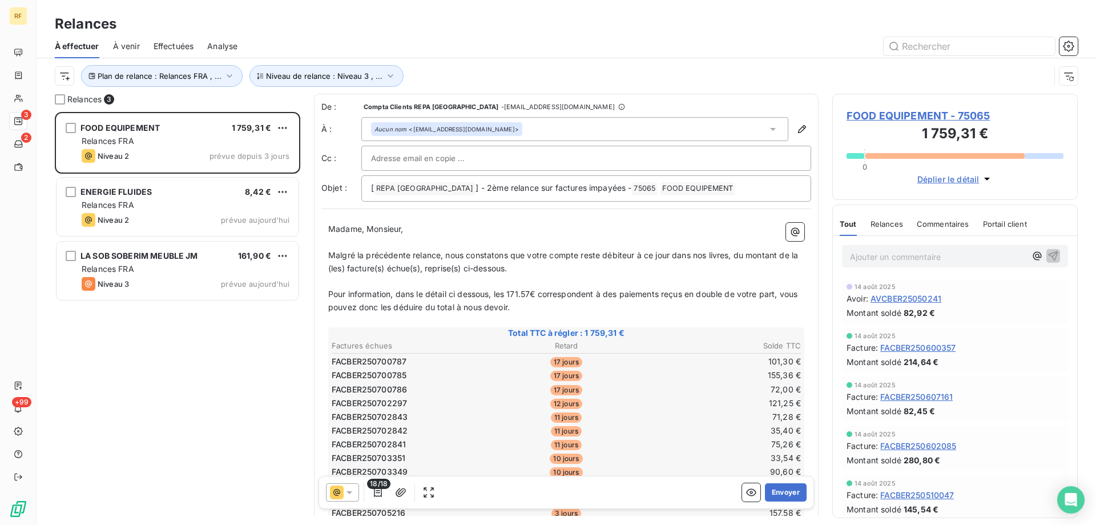
click at [457, 298] on span "Pour information, dans le détail ci dessous, les 171.57€ correspondent à des pa…" at bounding box center [563, 300] width 471 height 23
click at [771, 497] on button "Envoyer" at bounding box center [786, 492] width 42 height 18
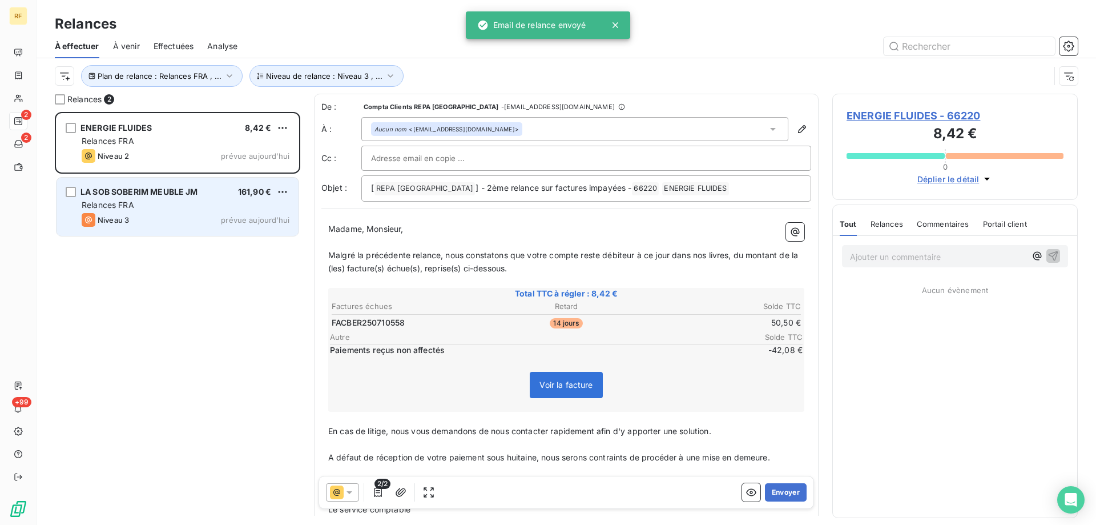
click at [195, 204] on div "Relances FRA" at bounding box center [186, 204] width 208 height 11
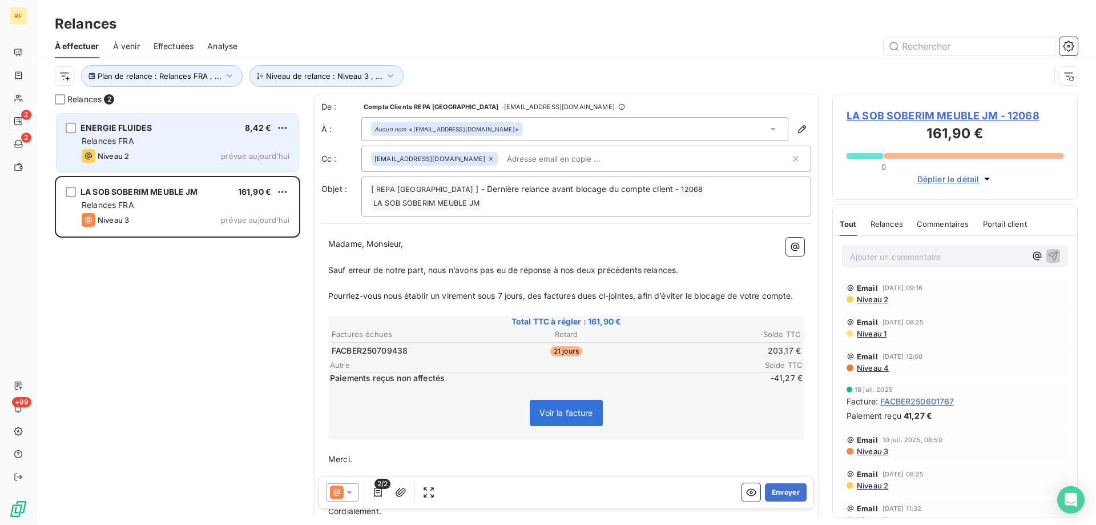
click at [171, 155] on div "Niveau 2 prévue aujourd’hui" at bounding box center [186, 156] width 208 height 14
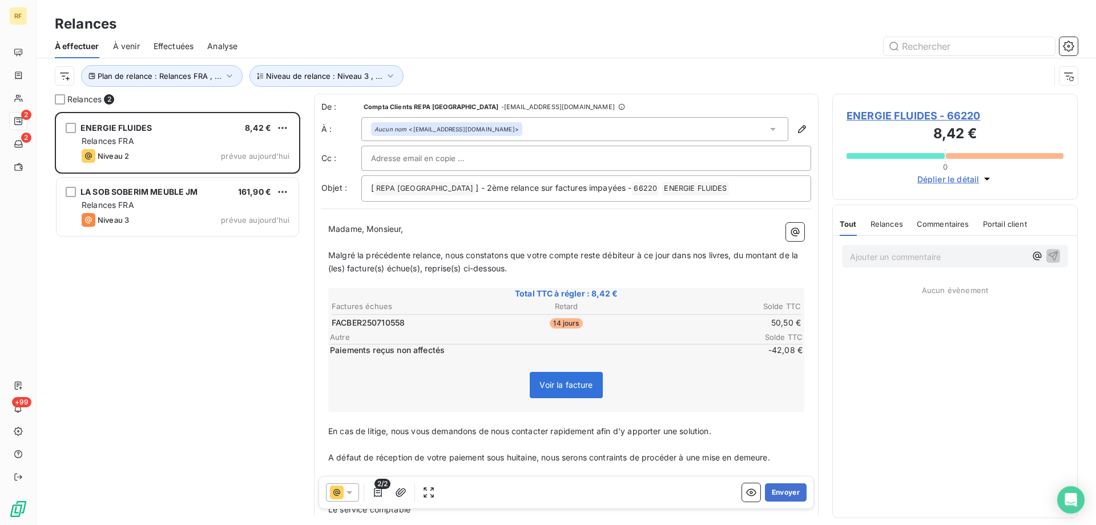
click at [885, 121] on span "ENERGIE FLUIDES - 66220" at bounding box center [954, 115] width 217 height 15
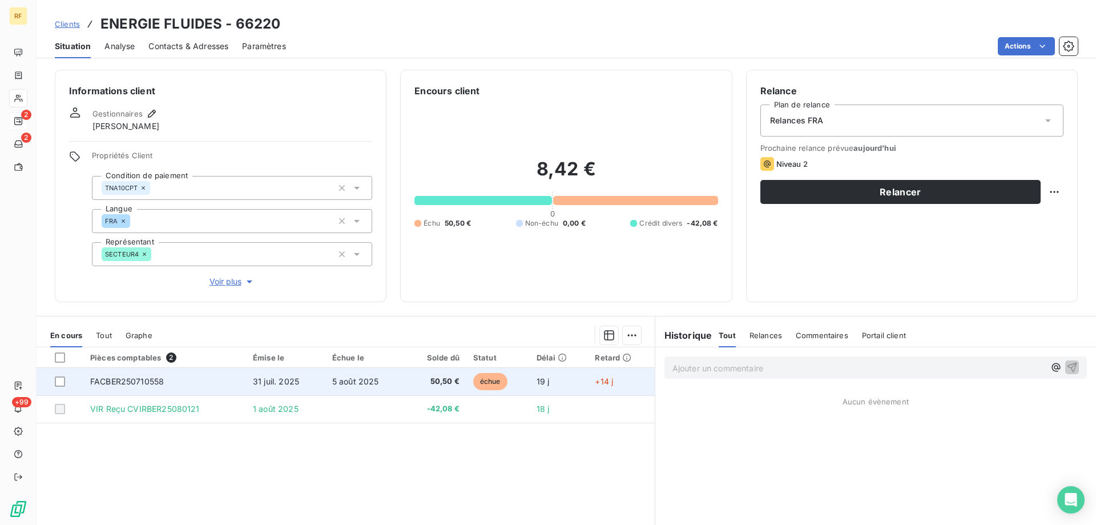
click at [111, 379] on span "FACBER250710558" at bounding box center [127, 381] width 74 height 10
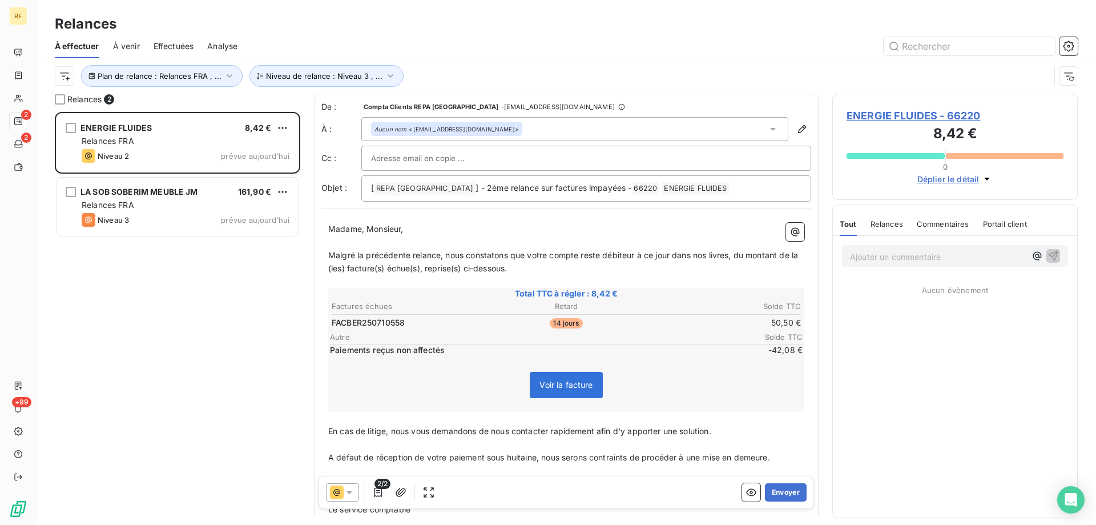
scroll to position [404, 237]
click at [532, 277] on p "﻿" at bounding box center [566, 281] width 476 height 13
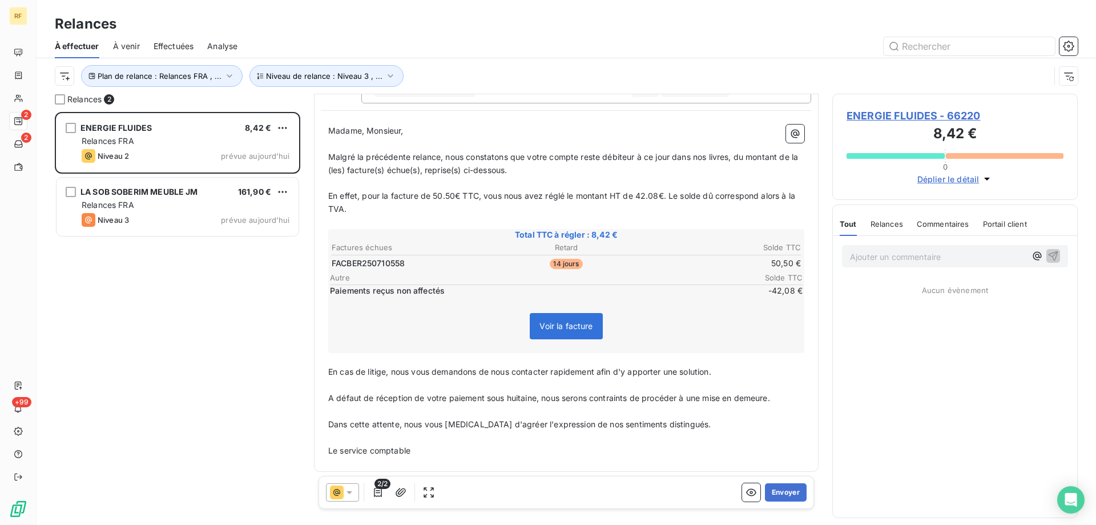
scroll to position [102, 0]
click at [767, 491] on button "Envoyer" at bounding box center [786, 492] width 42 height 18
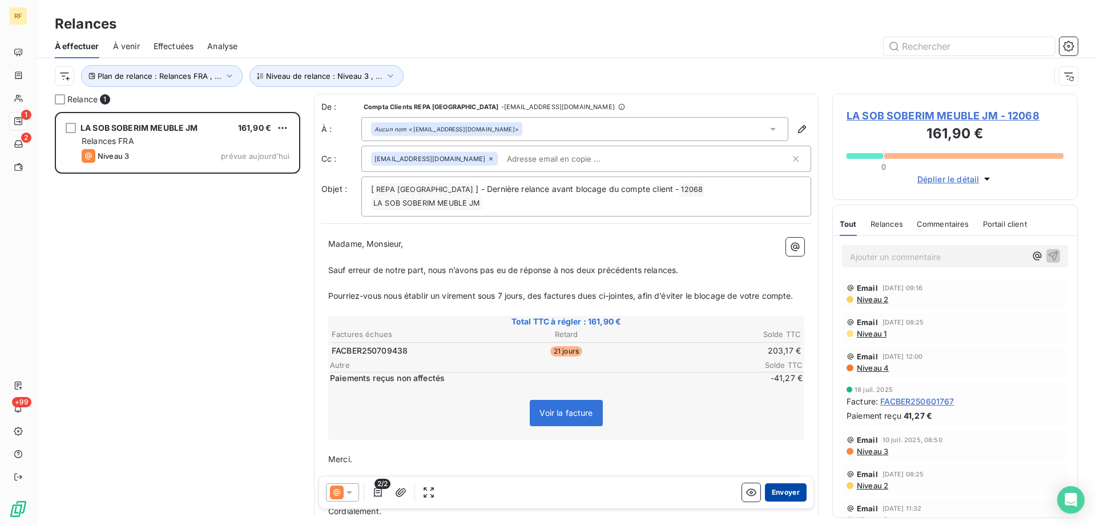
click at [784, 493] on button "Envoyer" at bounding box center [786, 492] width 42 height 18
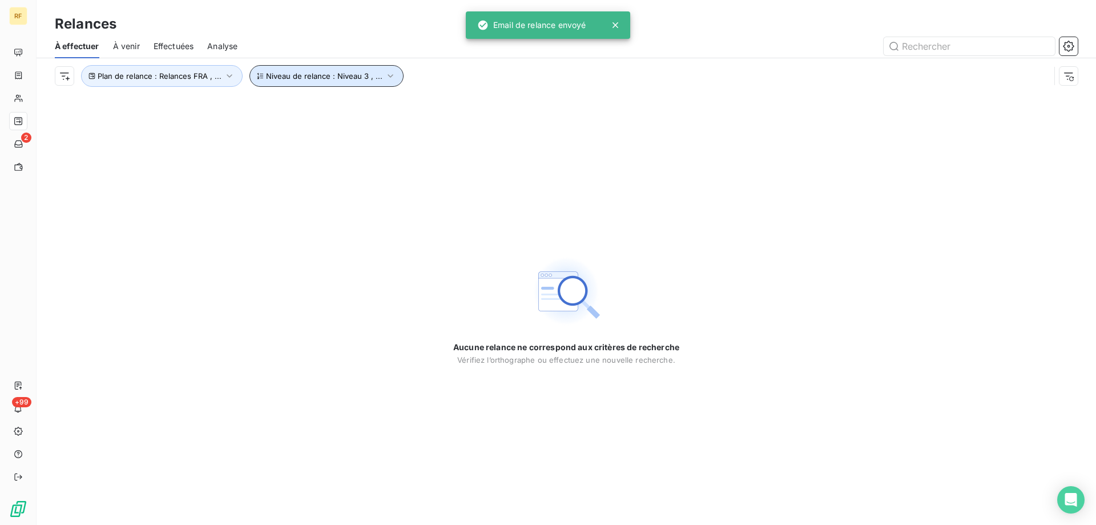
drag, startPoint x: 319, startPoint y: 73, endPoint x: 316, endPoint y: 79, distance: 6.9
click at [318, 76] on span "Niveau de relance : Niveau 3 , ..." at bounding box center [324, 75] width 116 height 9
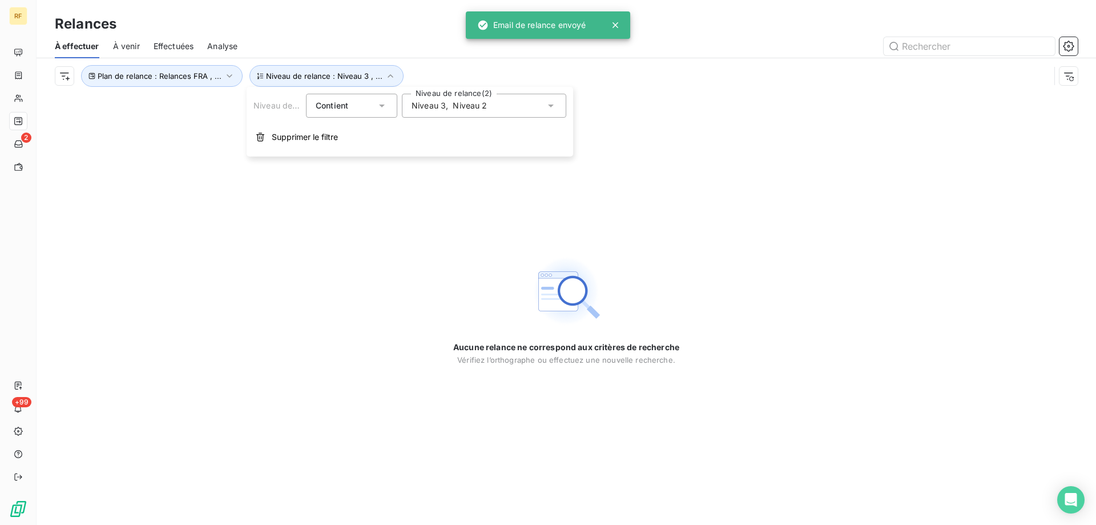
click at [442, 107] on span "Niveau 3" at bounding box center [429, 105] width 34 height 11
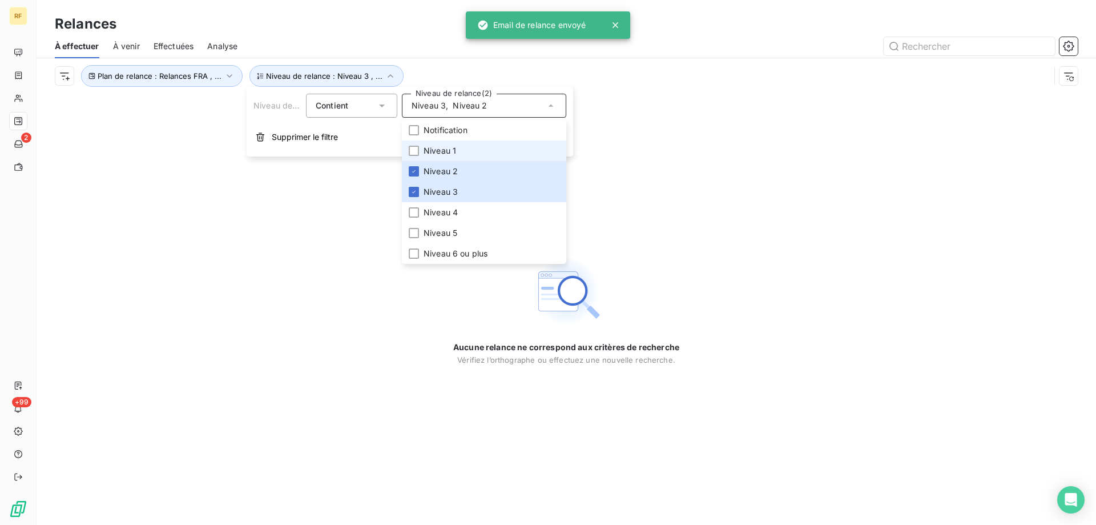
click at [466, 150] on li "Niveau 1" at bounding box center [484, 150] width 164 height 21
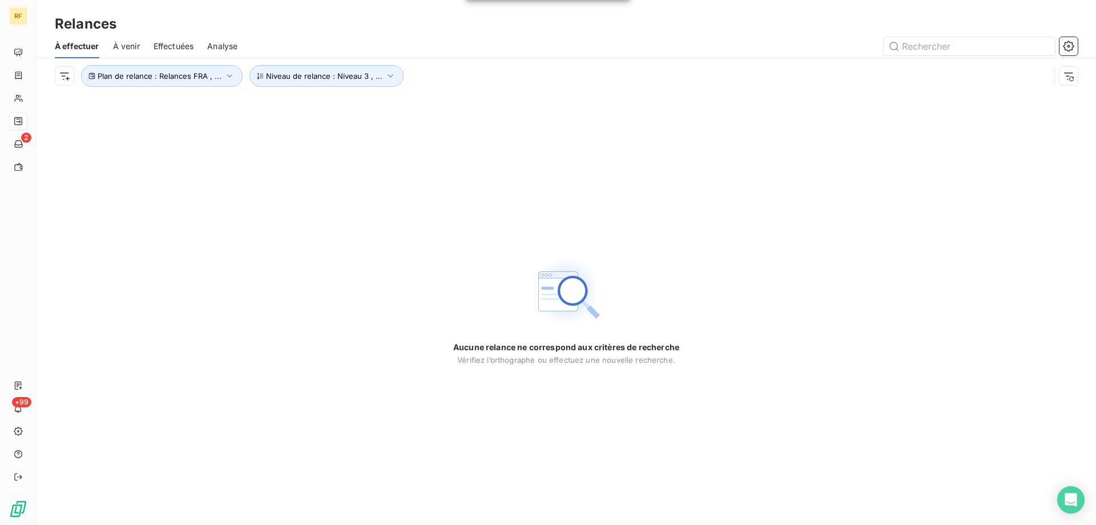
click at [291, 227] on div "Aucune relance ne correspond aux critères de recherche [PERSON_NAME] l’orthogra…" at bounding box center [566, 309] width 1059 height 431
click at [331, 69] on button "Niveau de relance : Niveau 3 , ..." at bounding box center [326, 76] width 154 height 22
click at [463, 113] on div "Niveau 3 , Niveau 2 , Niveau 1" at bounding box center [484, 106] width 164 height 24
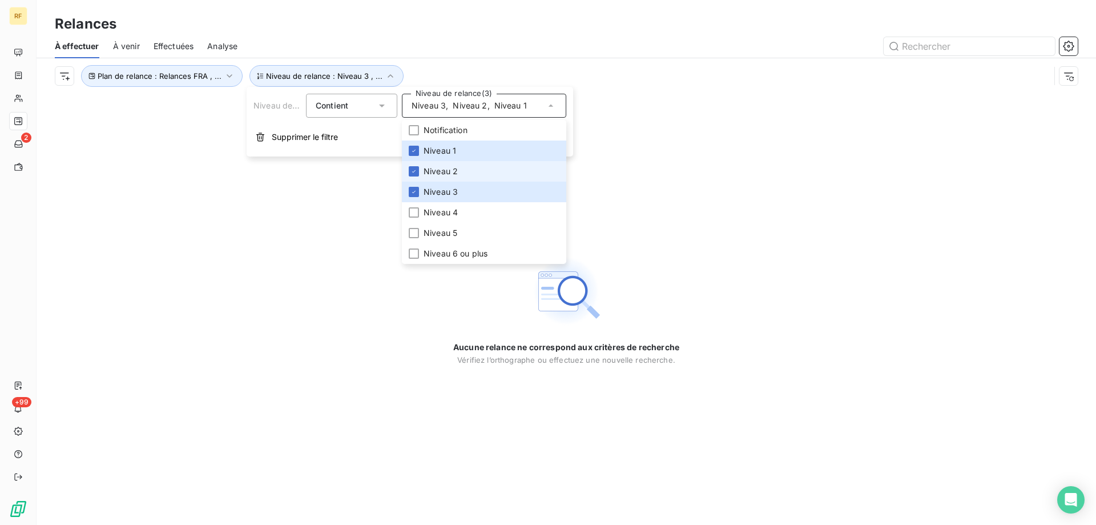
click at [470, 161] on li "Niveau 2" at bounding box center [484, 171] width 164 height 21
click at [470, 165] on li "Niveau 2" at bounding box center [484, 171] width 164 height 21
click at [469, 193] on li "Niveau 3" at bounding box center [484, 191] width 164 height 21
click at [471, 158] on li "Niveau 1" at bounding box center [484, 150] width 164 height 21
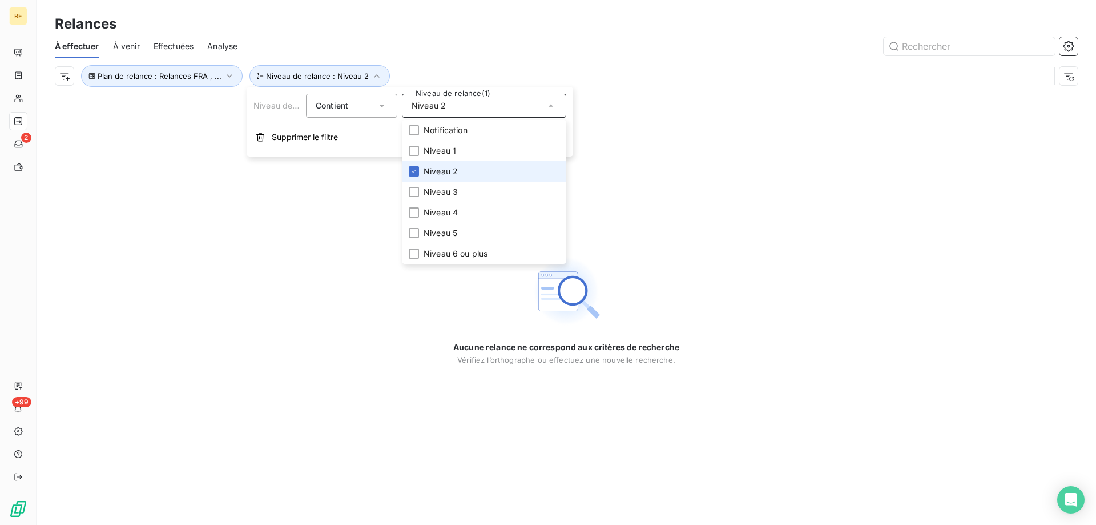
click at [471, 171] on li "Niveau 2" at bounding box center [484, 171] width 164 height 21
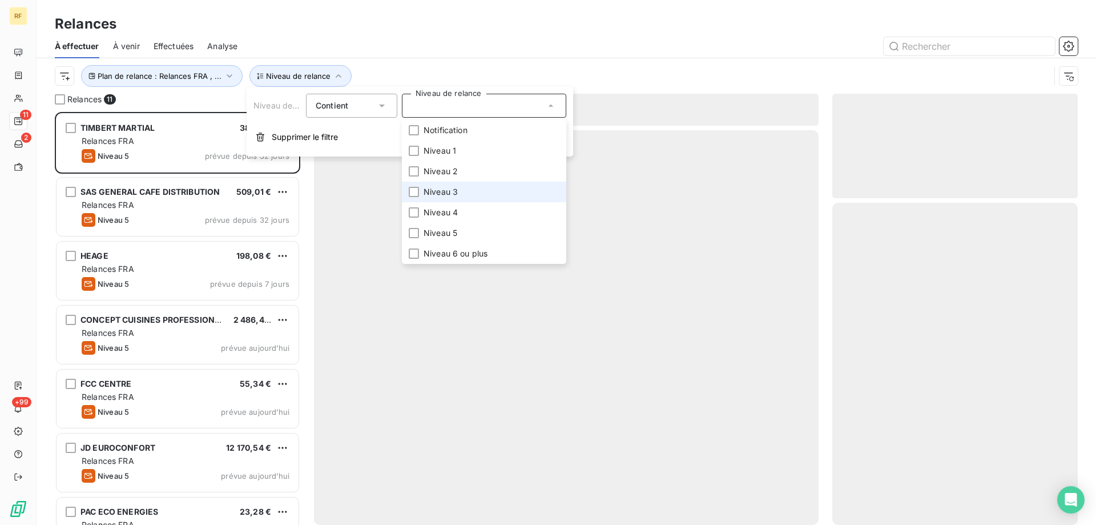
scroll to position [404, 237]
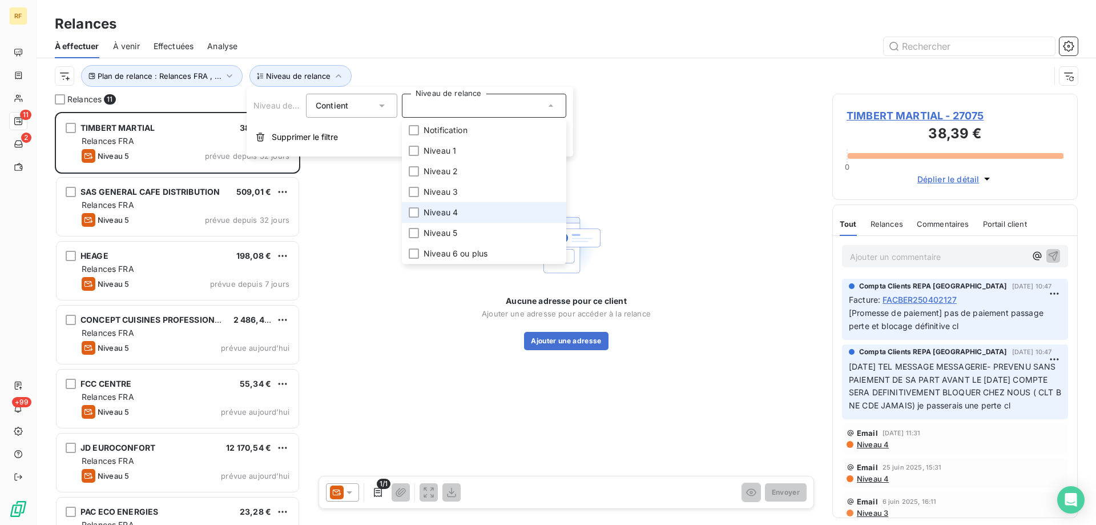
click at [461, 210] on li "Niveau 4" at bounding box center [484, 212] width 164 height 21
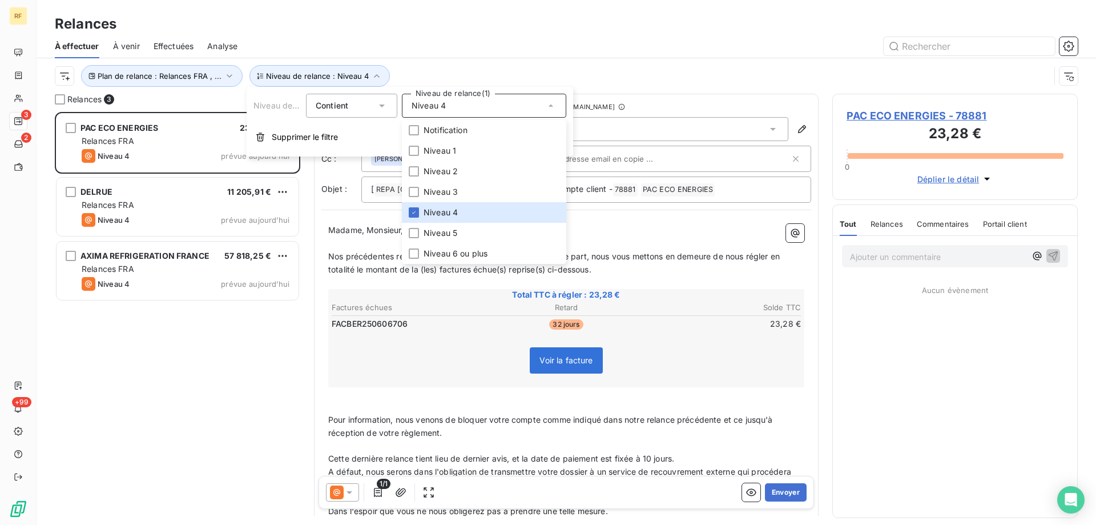
scroll to position [404, 237]
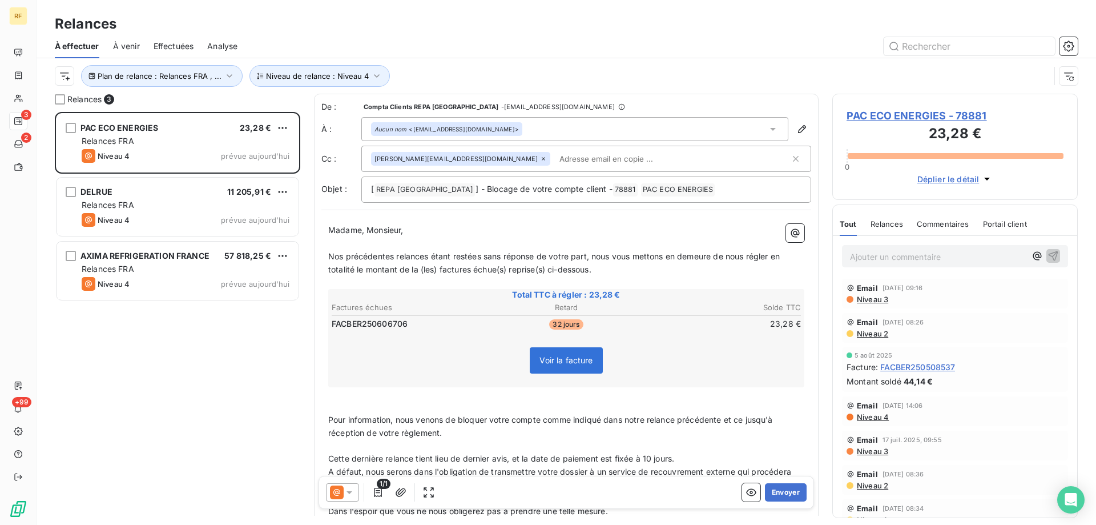
click at [425, 40] on div at bounding box center [664, 46] width 826 height 18
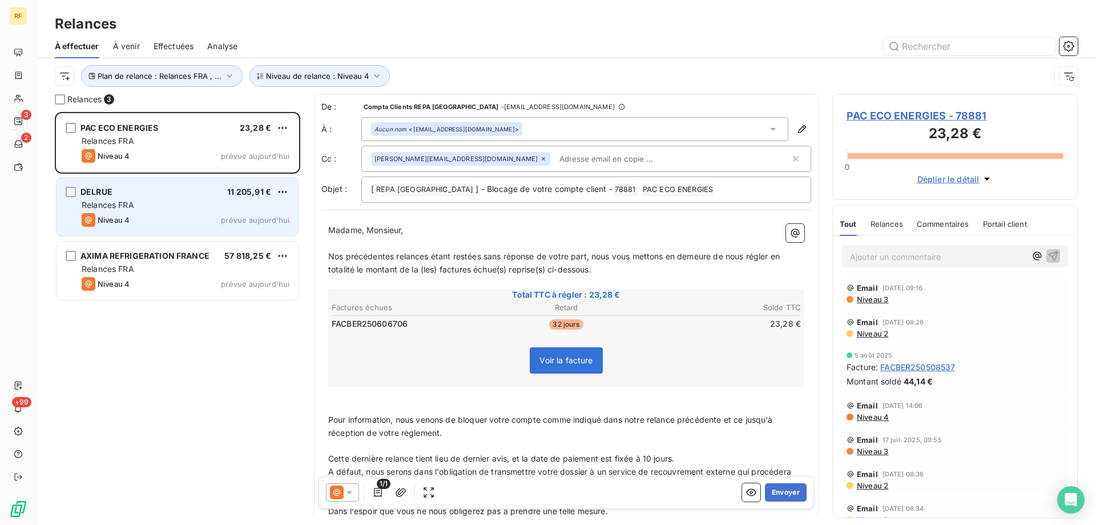
click at [175, 202] on div "Relances FRA" at bounding box center [186, 204] width 208 height 11
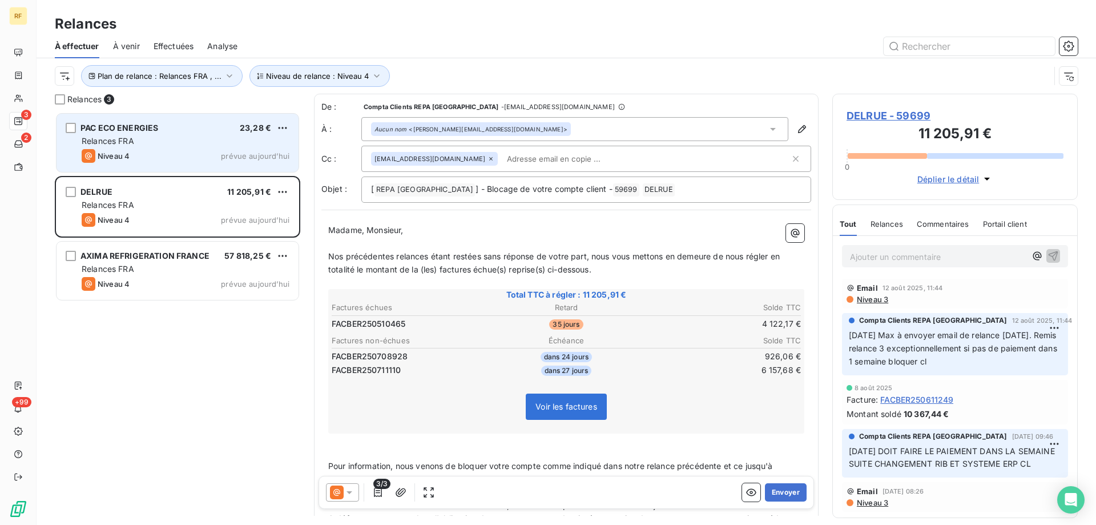
click at [190, 158] on div "Niveau 4 prévue aujourd’hui" at bounding box center [186, 156] width 208 height 14
